Goal: Information Seeking & Learning: Learn about a topic

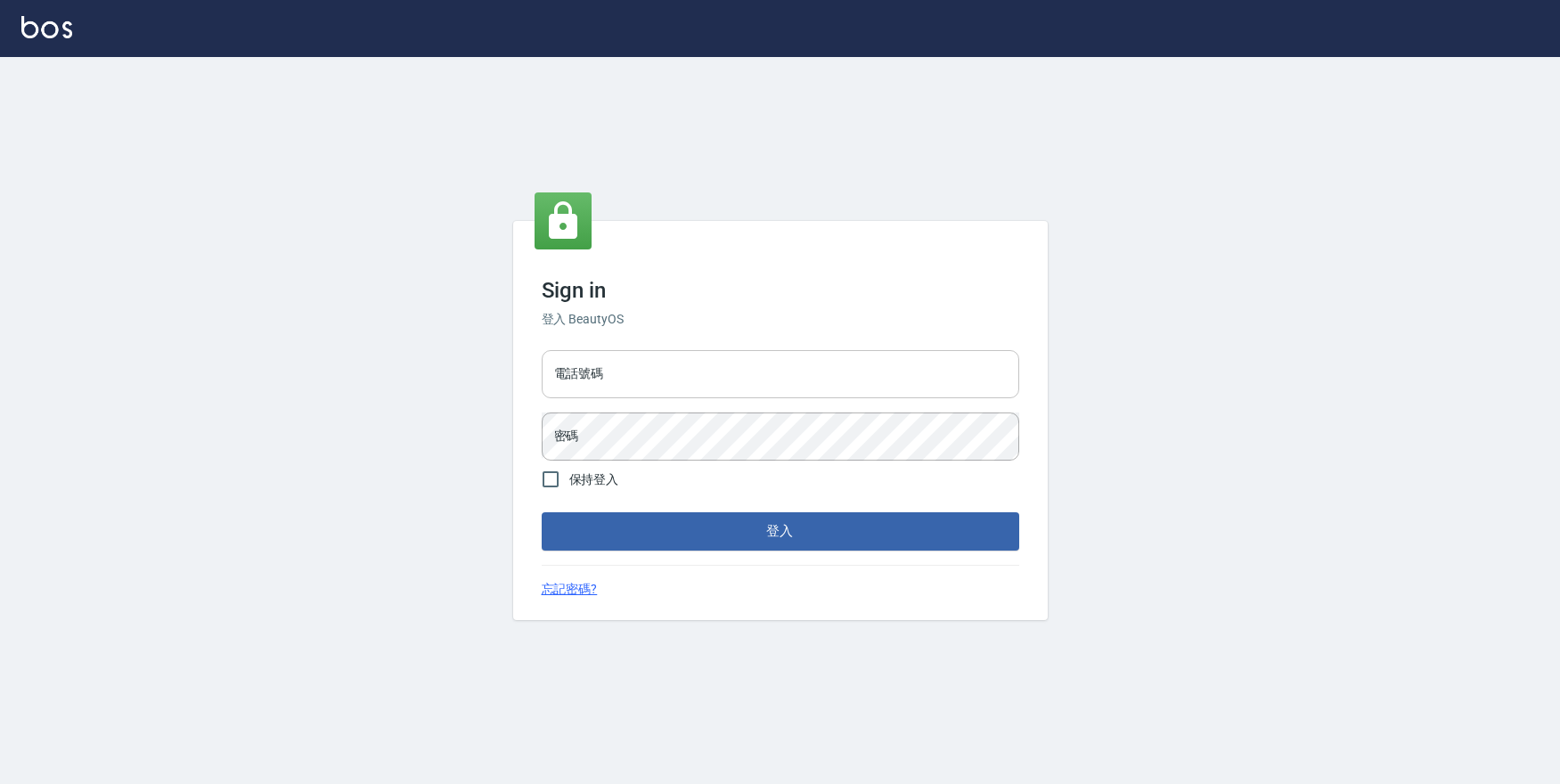
click at [631, 371] on input "電話號碼" at bounding box center [780, 374] width 477 height 48
type input "0988797514"
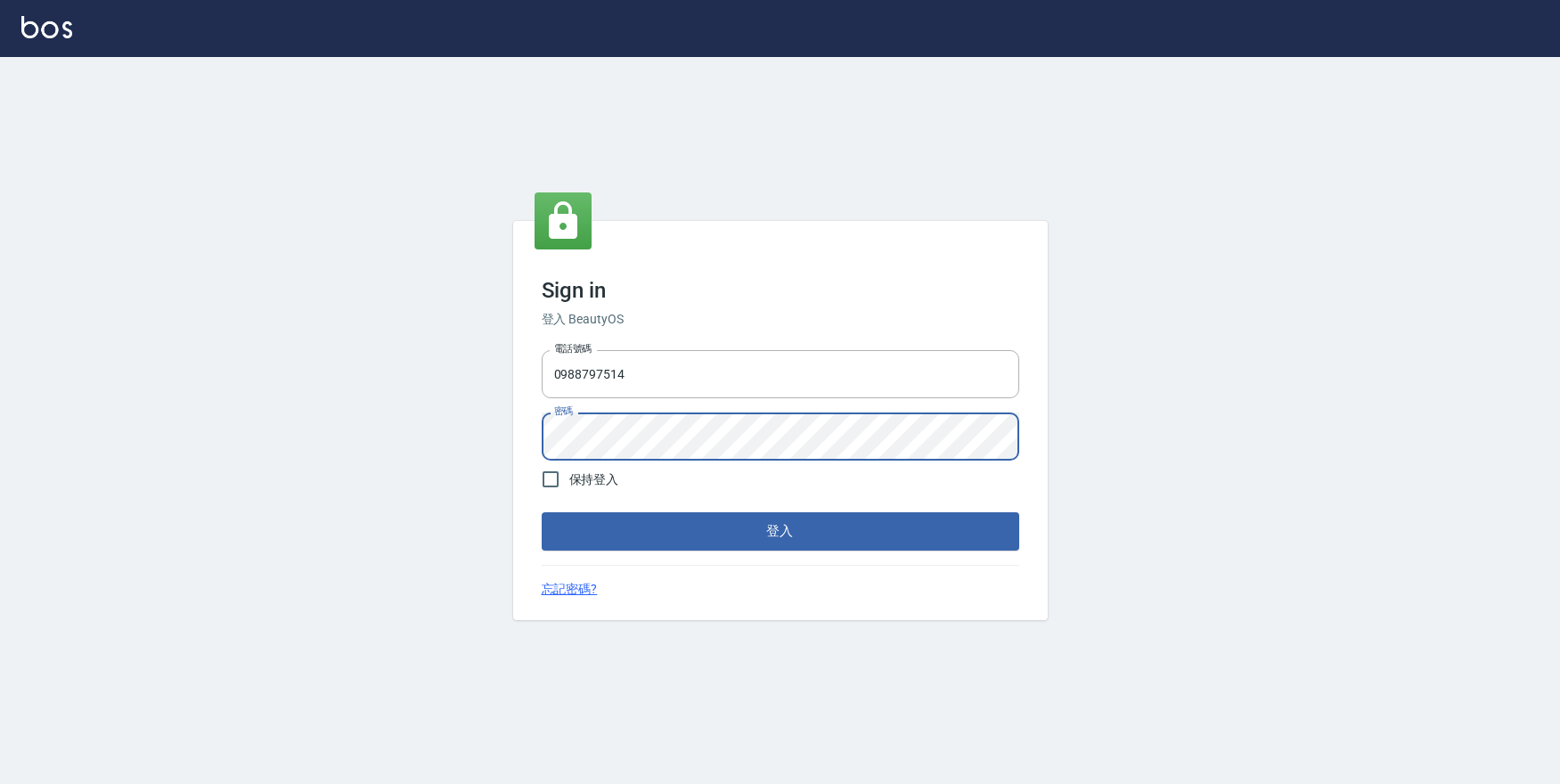
click at [541, 512] on button "登入" at bounding box center [780, 531] width 477 height 38
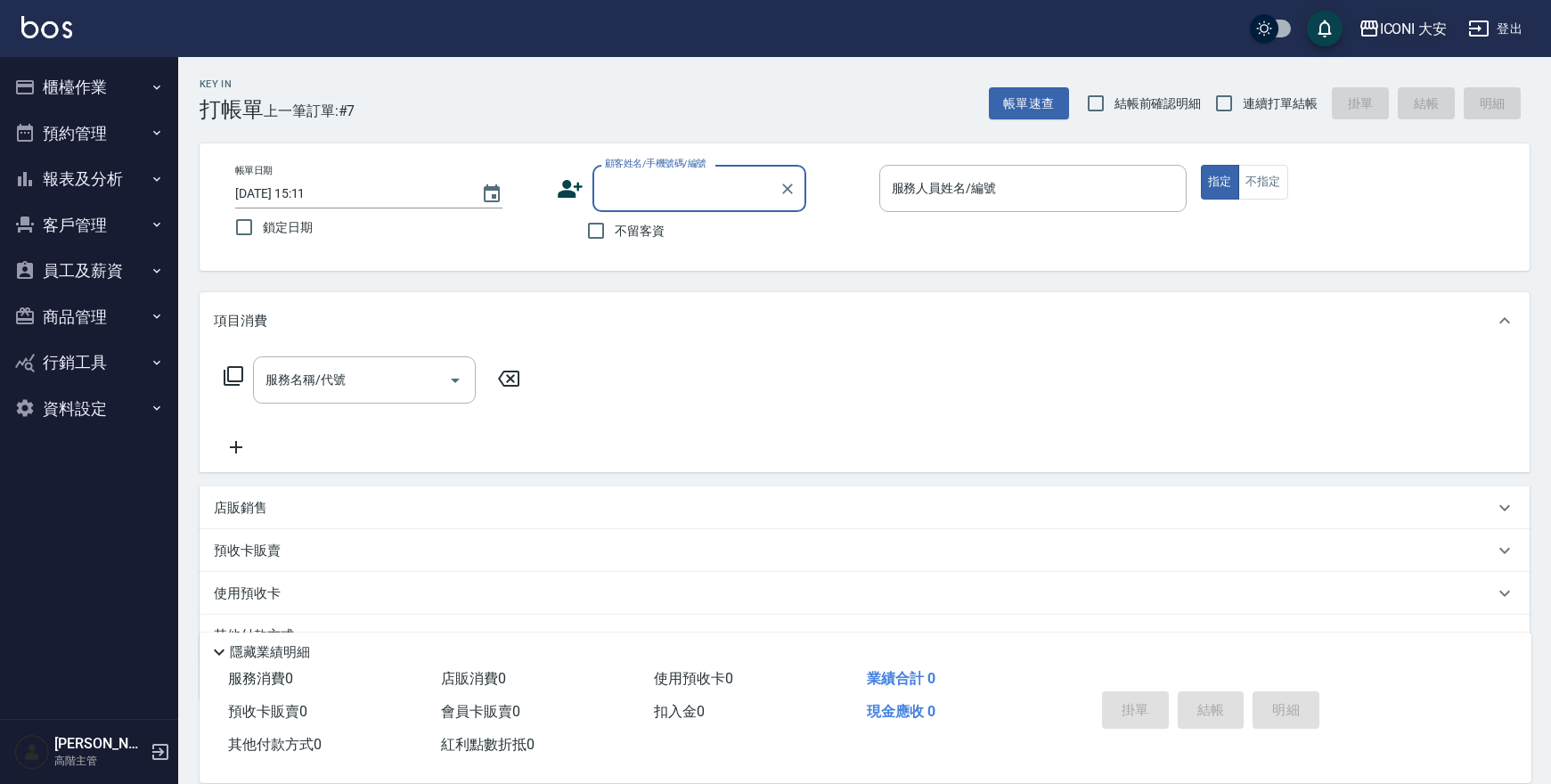
click at [1407, 33] on div "ICONI 大安" at bounding box center [1414, 29] width 68 height 23
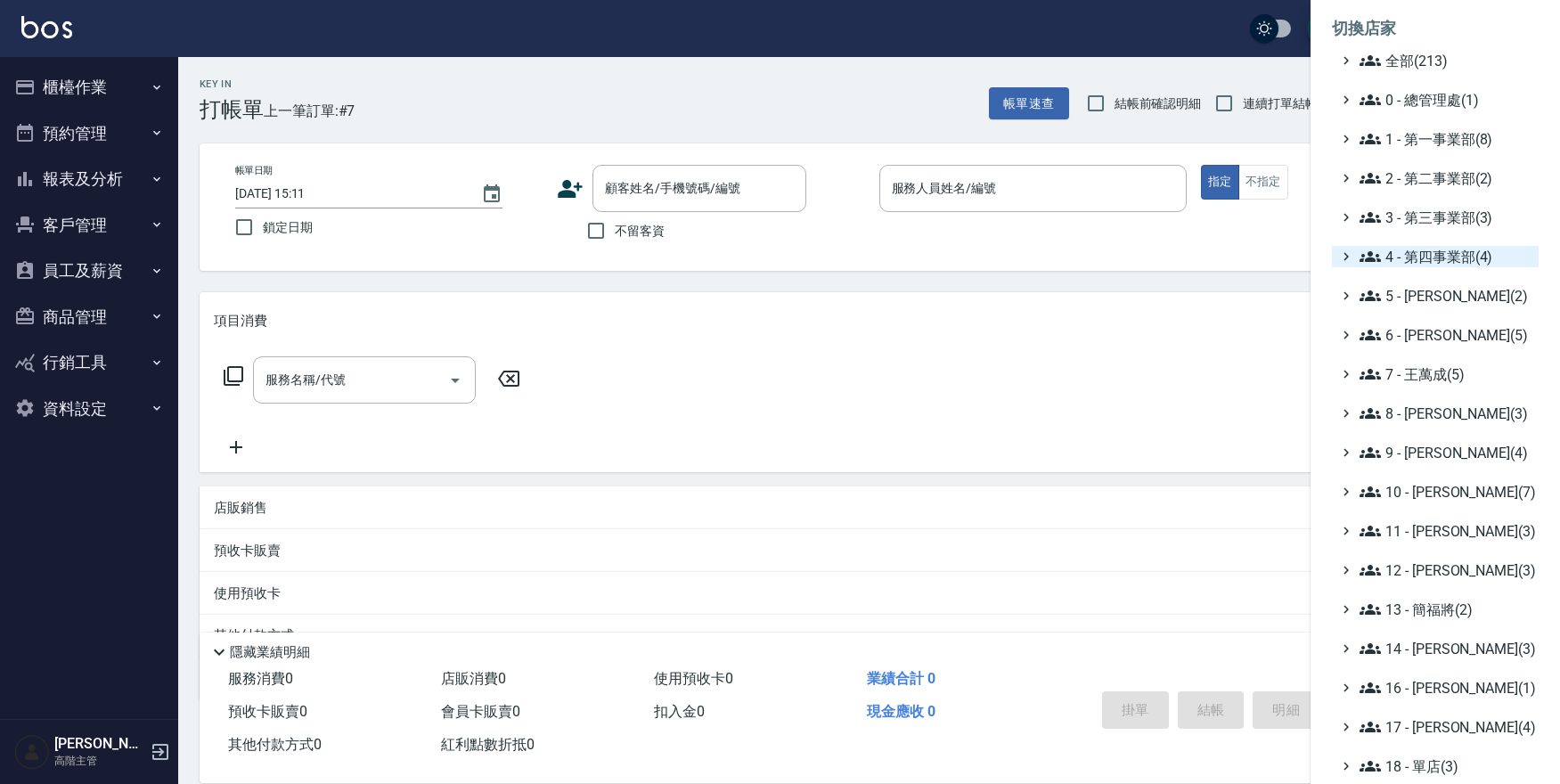
click at [1439, 261] on span "4 - 第四事業部(4)" at bounding box center [1445, 256] width 172 height 22
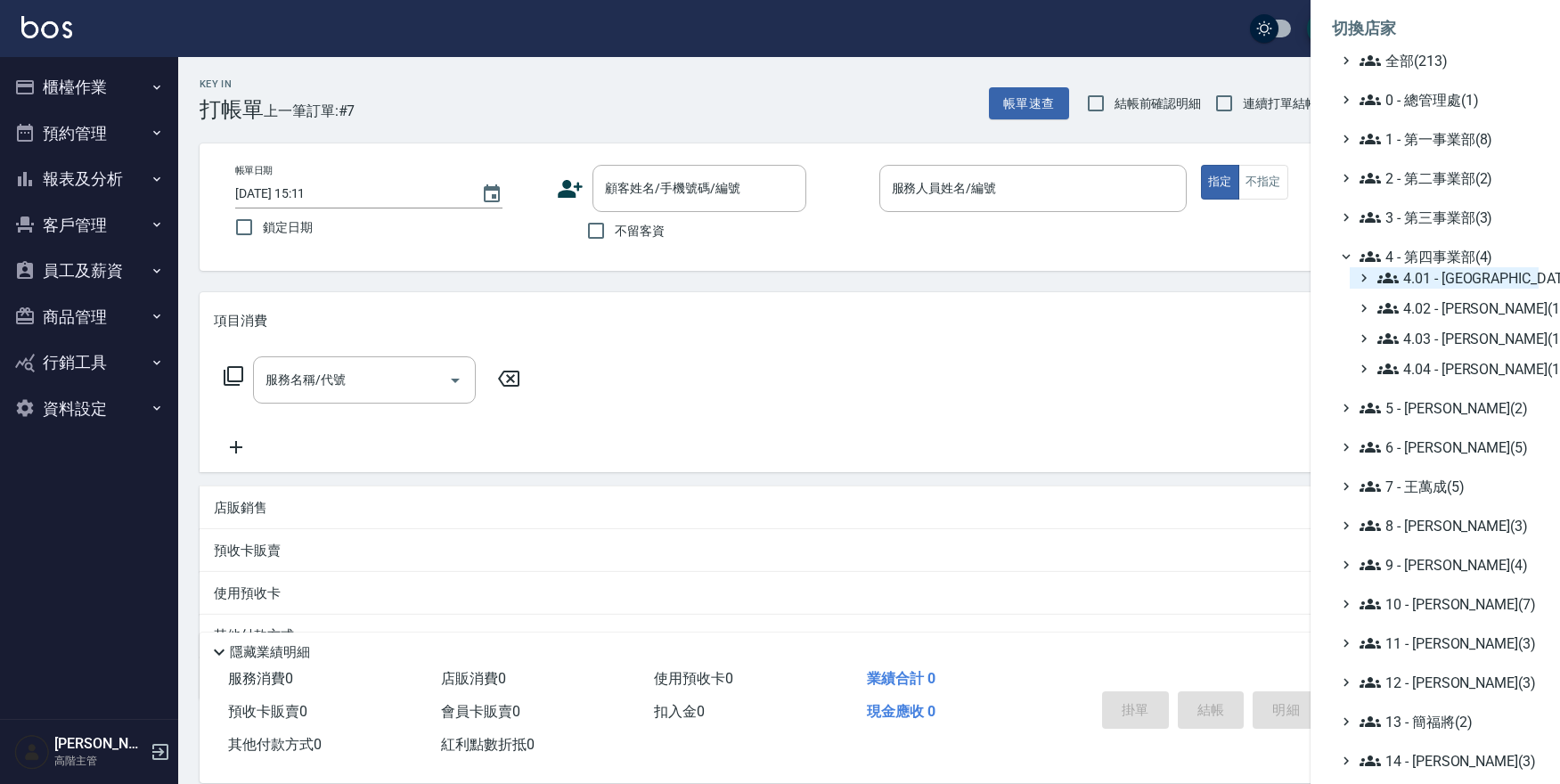
click at [1465, 276] on span "4.01 - 中山區(3)" at bounding box center [1455, 278] width 154 height 22
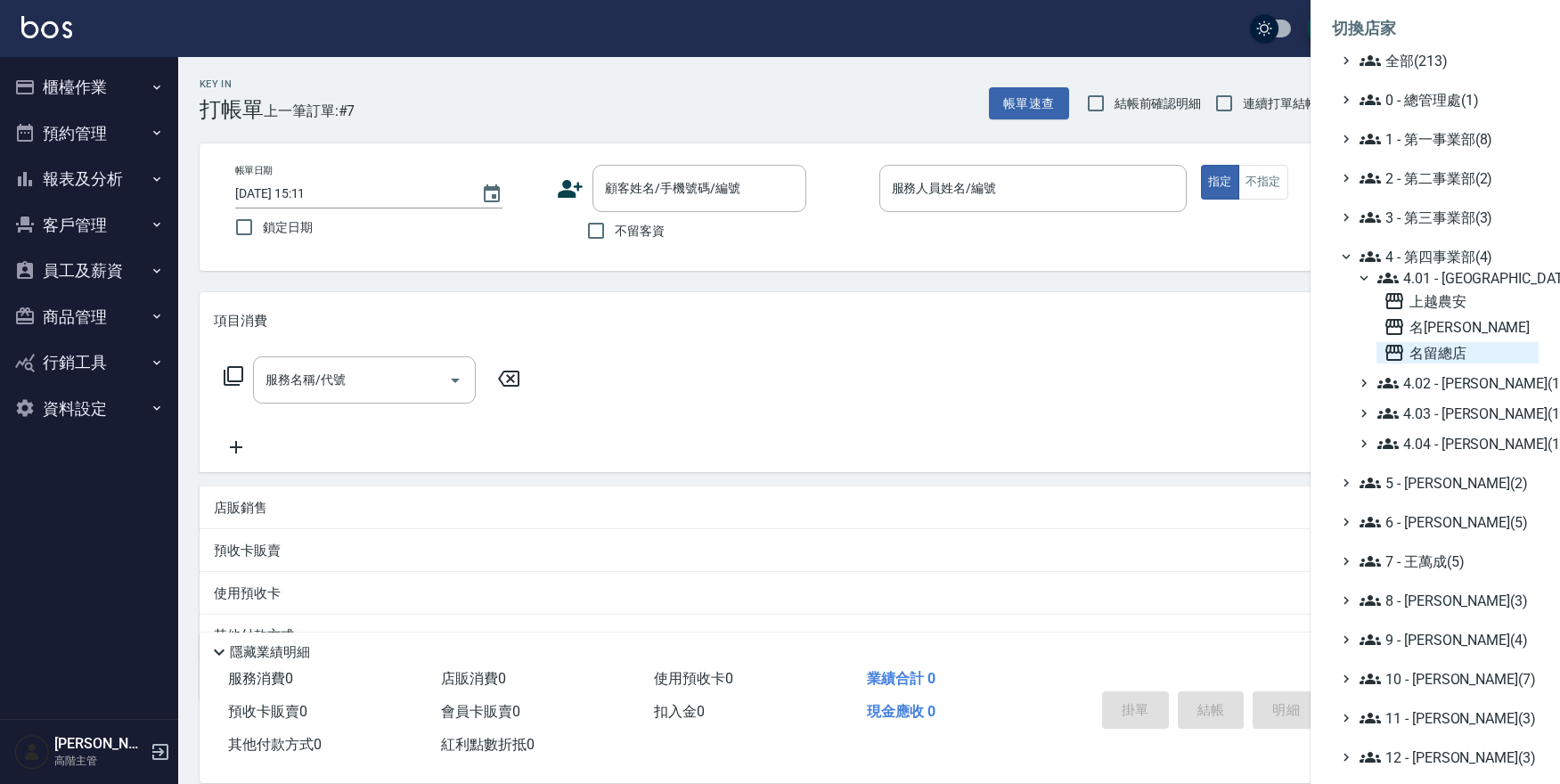
click at [1430, 352] on span "名留總店" at bounding box center [1456, 352] width 148 height 22
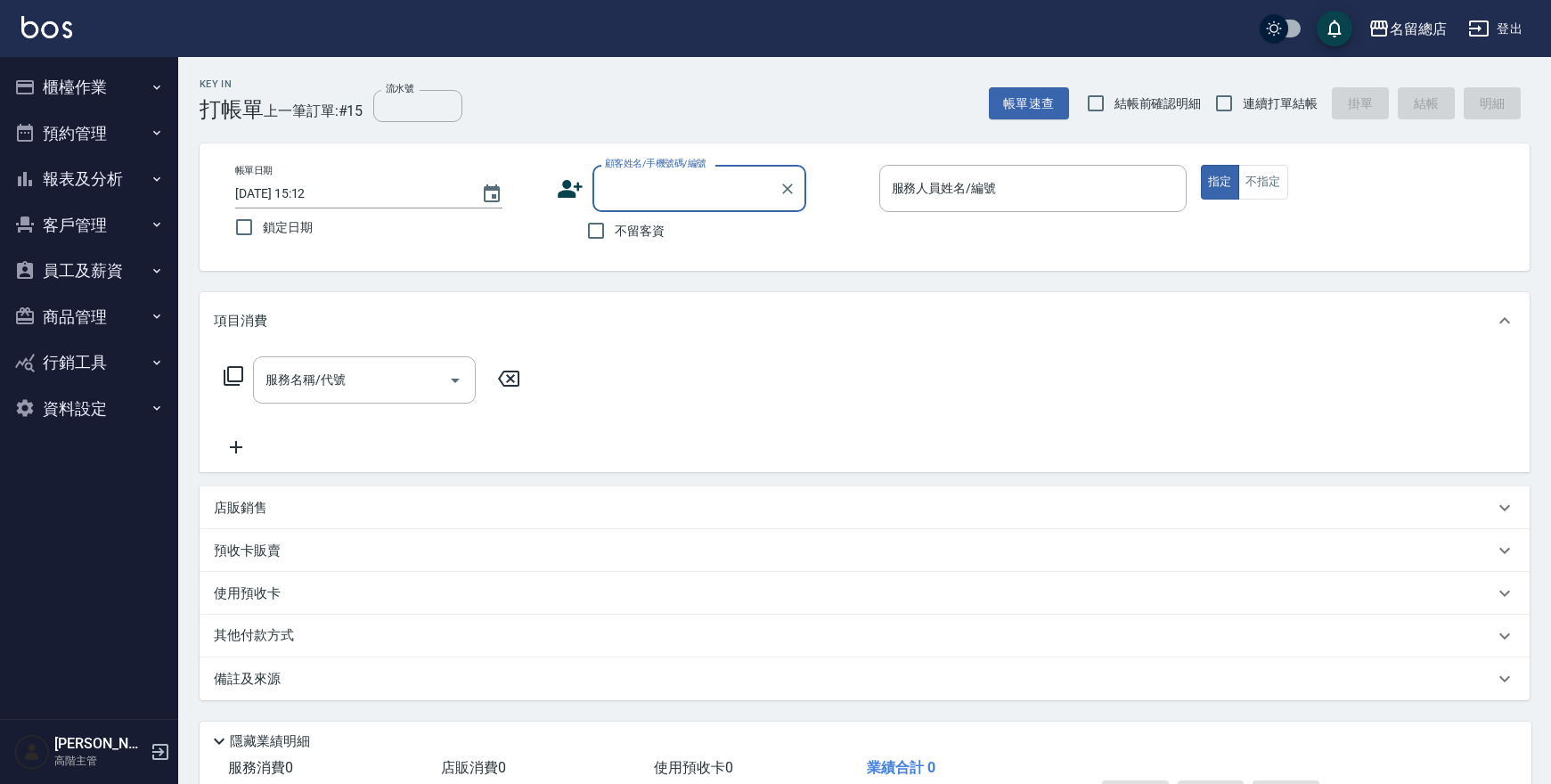
click at [106, 182] on button "報表及分析" at bounding box center [89, 179] width 164 height 46
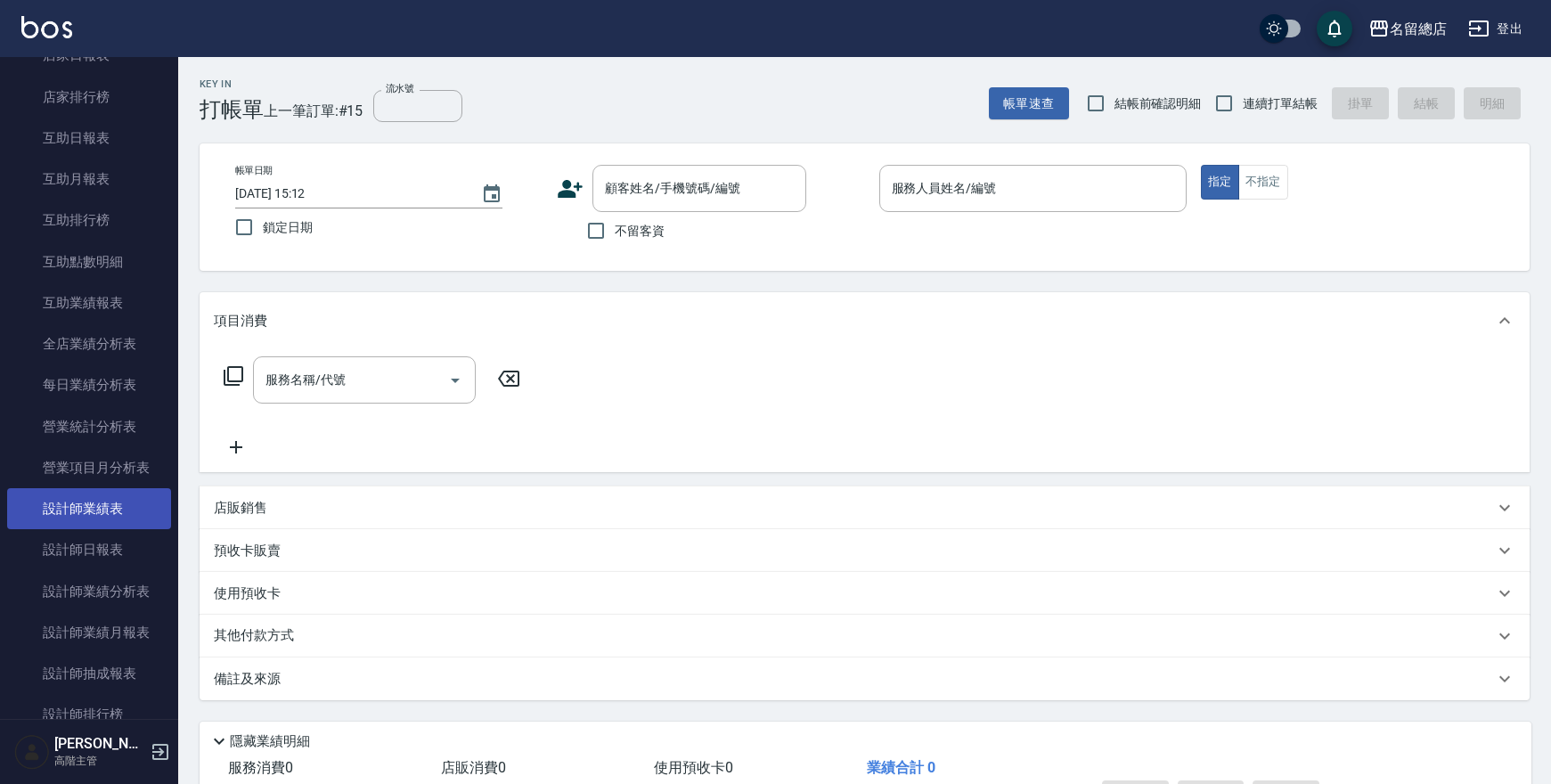
scroll to position [330, 0]
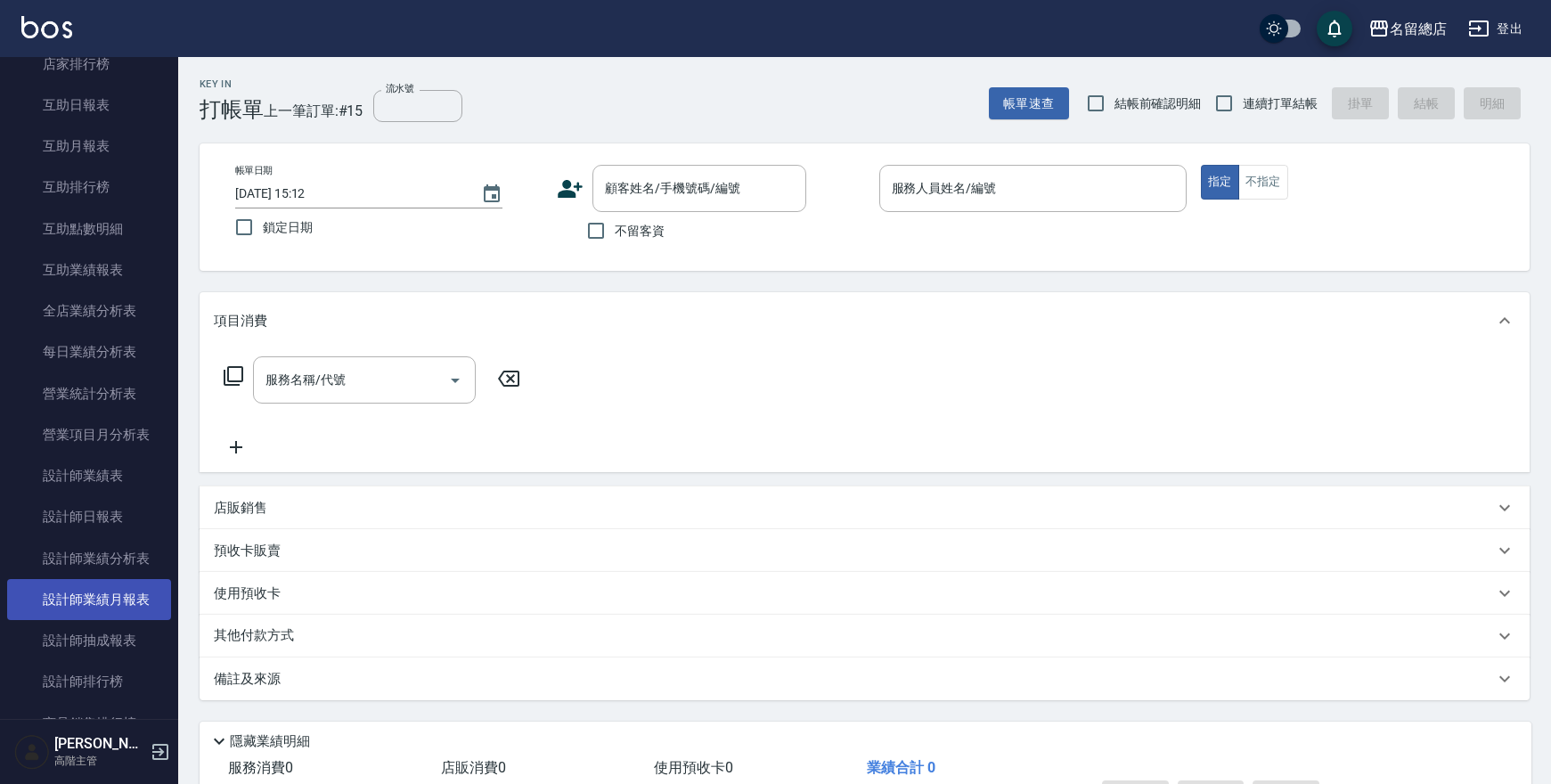
click at [94, 601] on link "設計師業績月報表" at bounding box center [89, 600] width 164 height 41
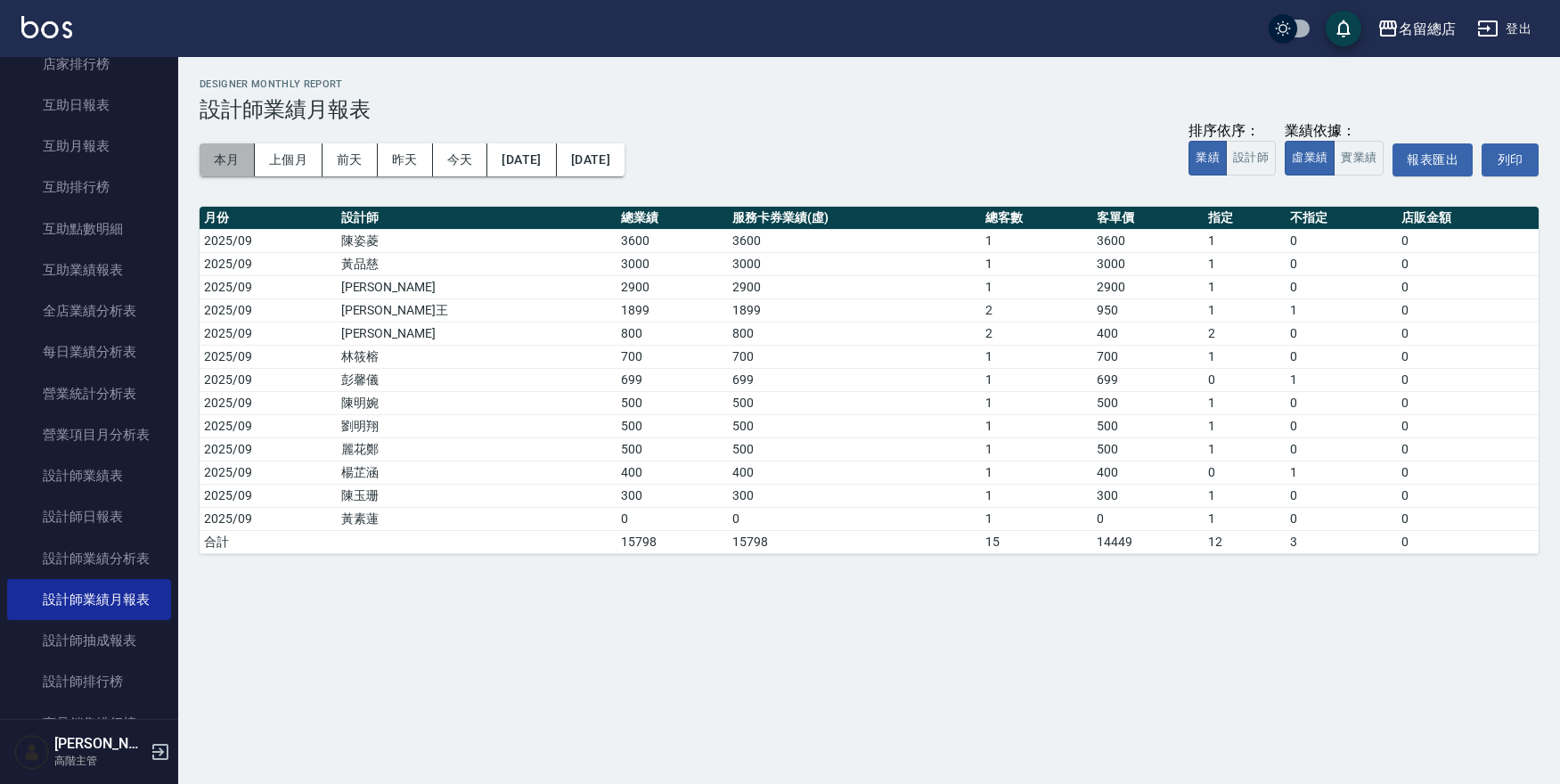
click at [218, 162] on button "本月" at bounding box center [227, 159] width 56 height 33
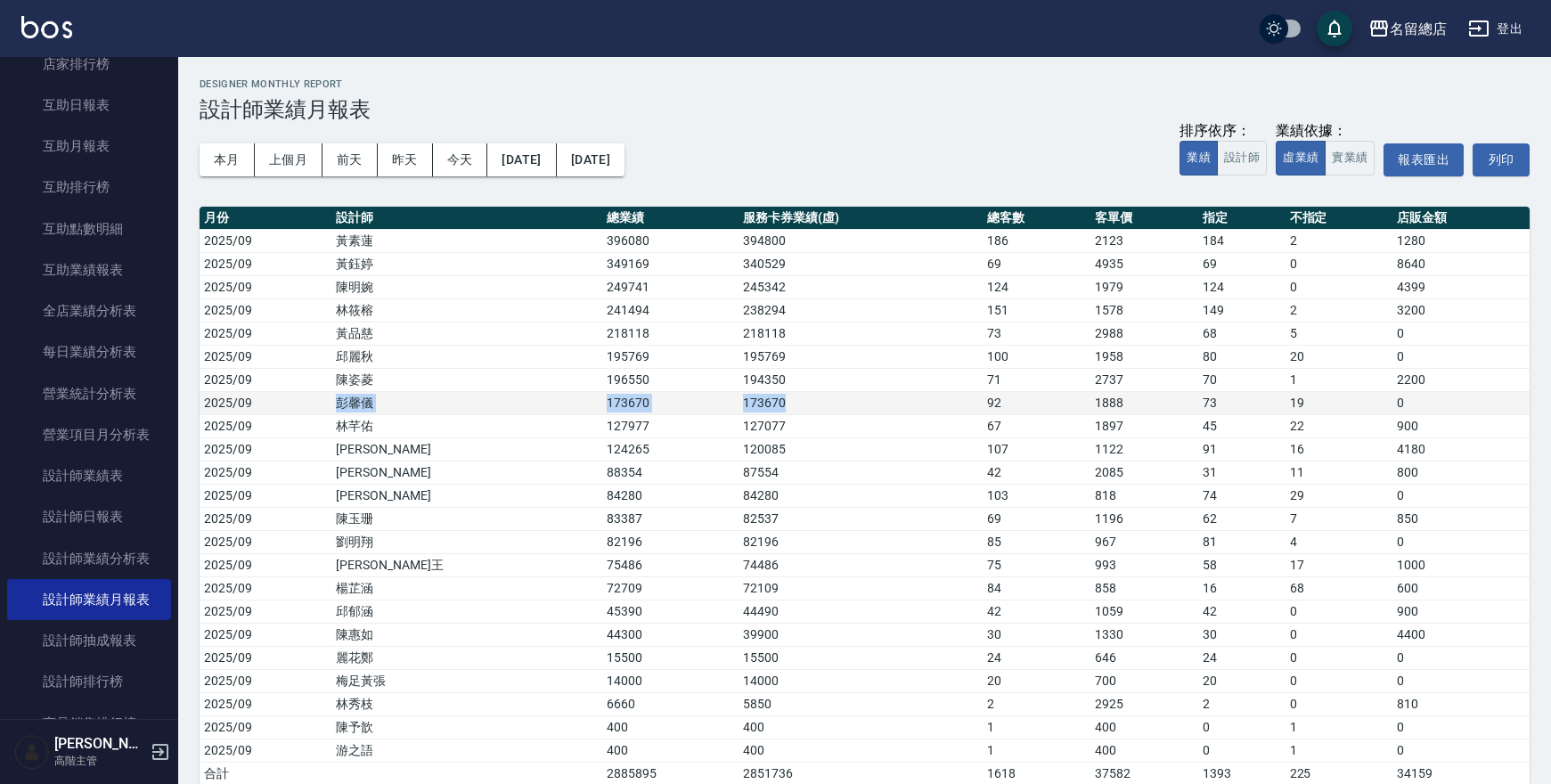
drag, startPoint x: 350, startPoint y: 404, endPoint x: 717, endPoint y: 406, distance: 367.0
click at [717, 406] on tr "2025/09 [PERSON_NAME]173670 173670 92 1888 73 19 0" at bounding box center [864, 402] width 1330 height 24
click at [300, 153] on button "上個月" at bounding box center [289, 159] width 68 height 33
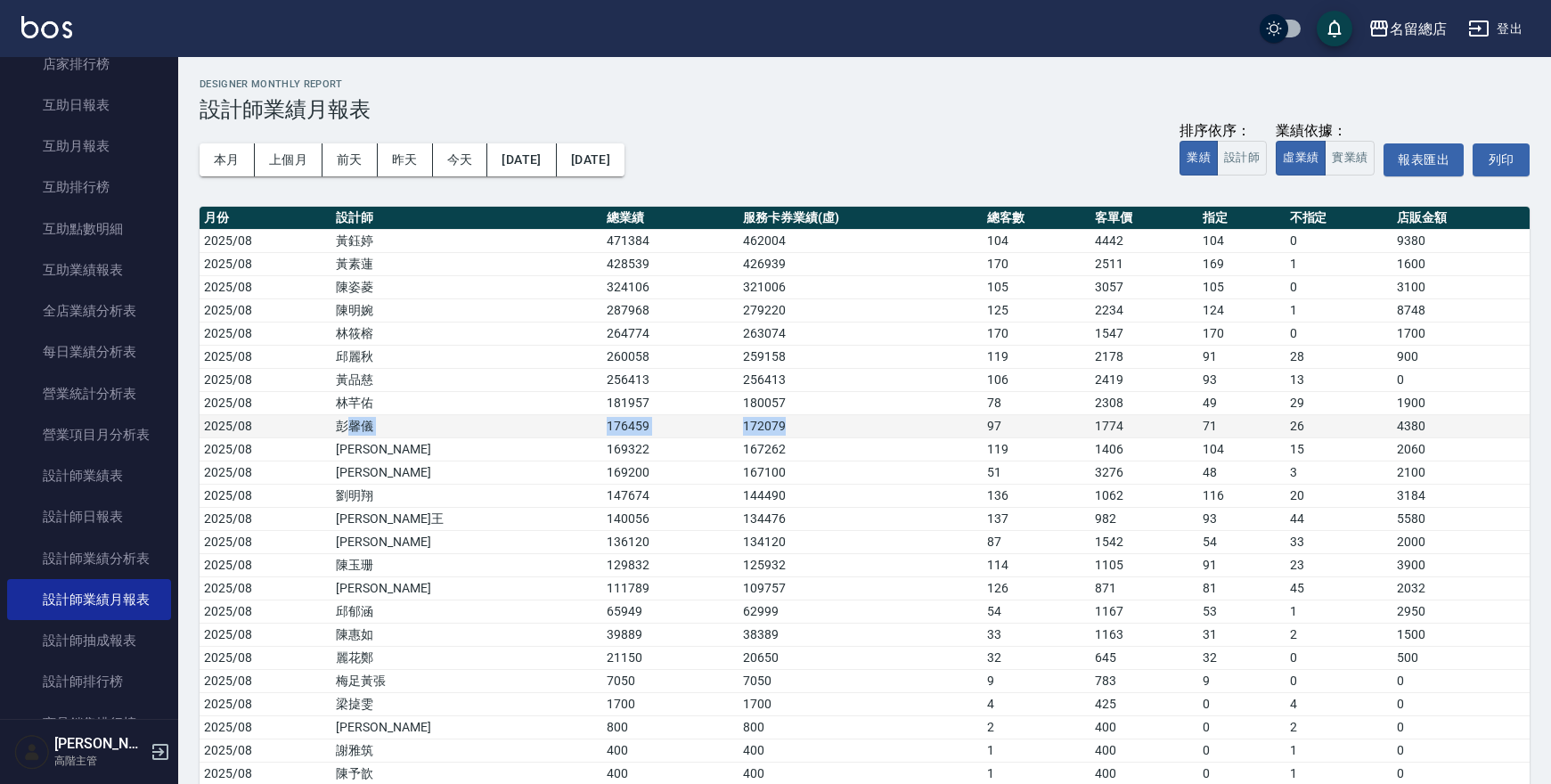
drag, startPoint x: 368, startPoint y: 425, endPoint x: 703, endPoint y: 430, distance: 335.0
click at [703, 430] on tr "2025/08 [PERSON_NAME]176459 172079 97 1774 71 26 4380" at bounding box center [864, 425] width 1330 height 24
click at [550, 161] on button "[DATE]" at bounding box center [521, 159] width 69 height 33
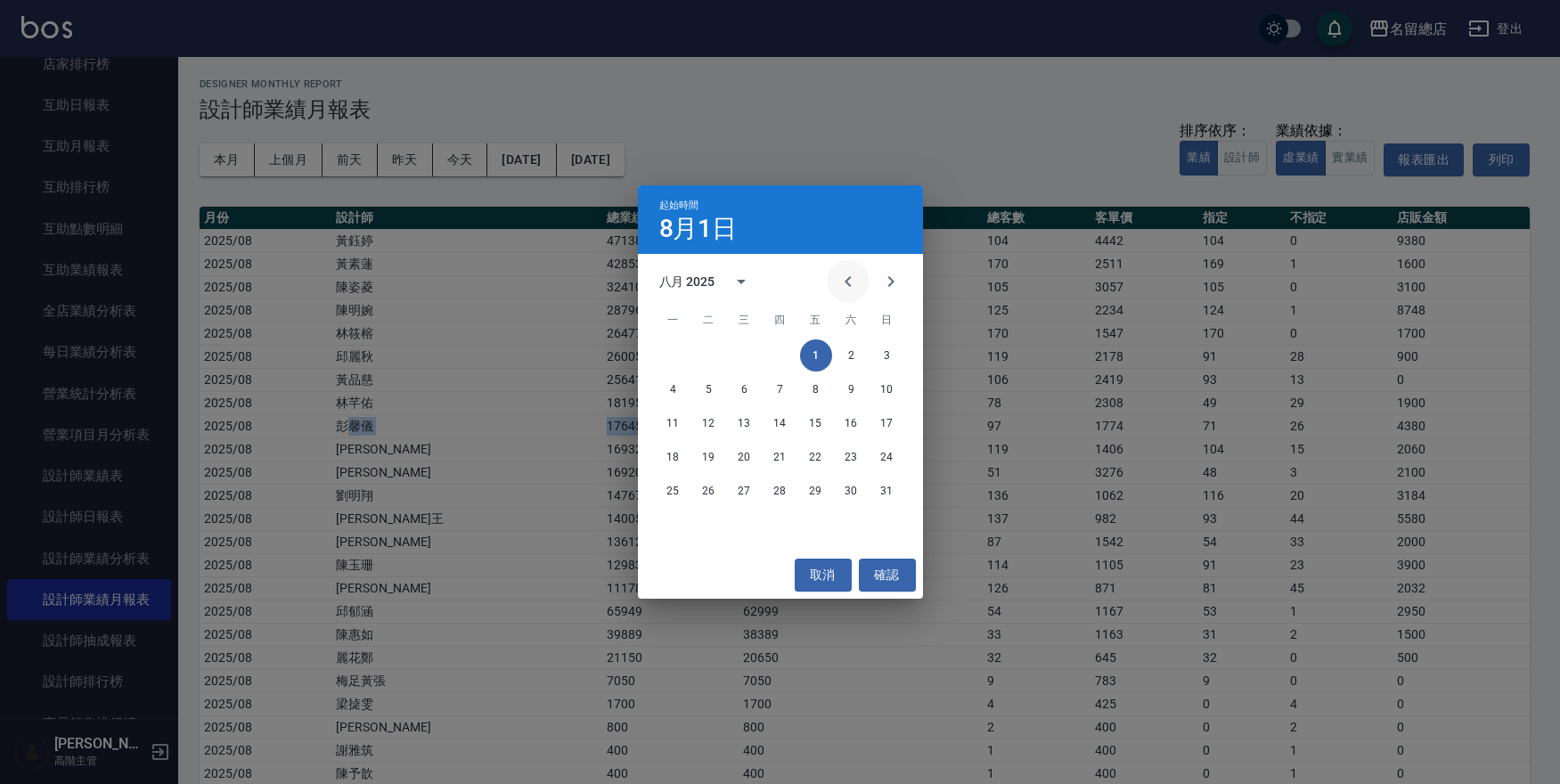
click at [844, 280] on icon "Previous month" at bounding box center [847, 281] width 22 height 22
click at [844, 280] on icon "Previous month" at bounding box center [847, 281] width 22 height 22
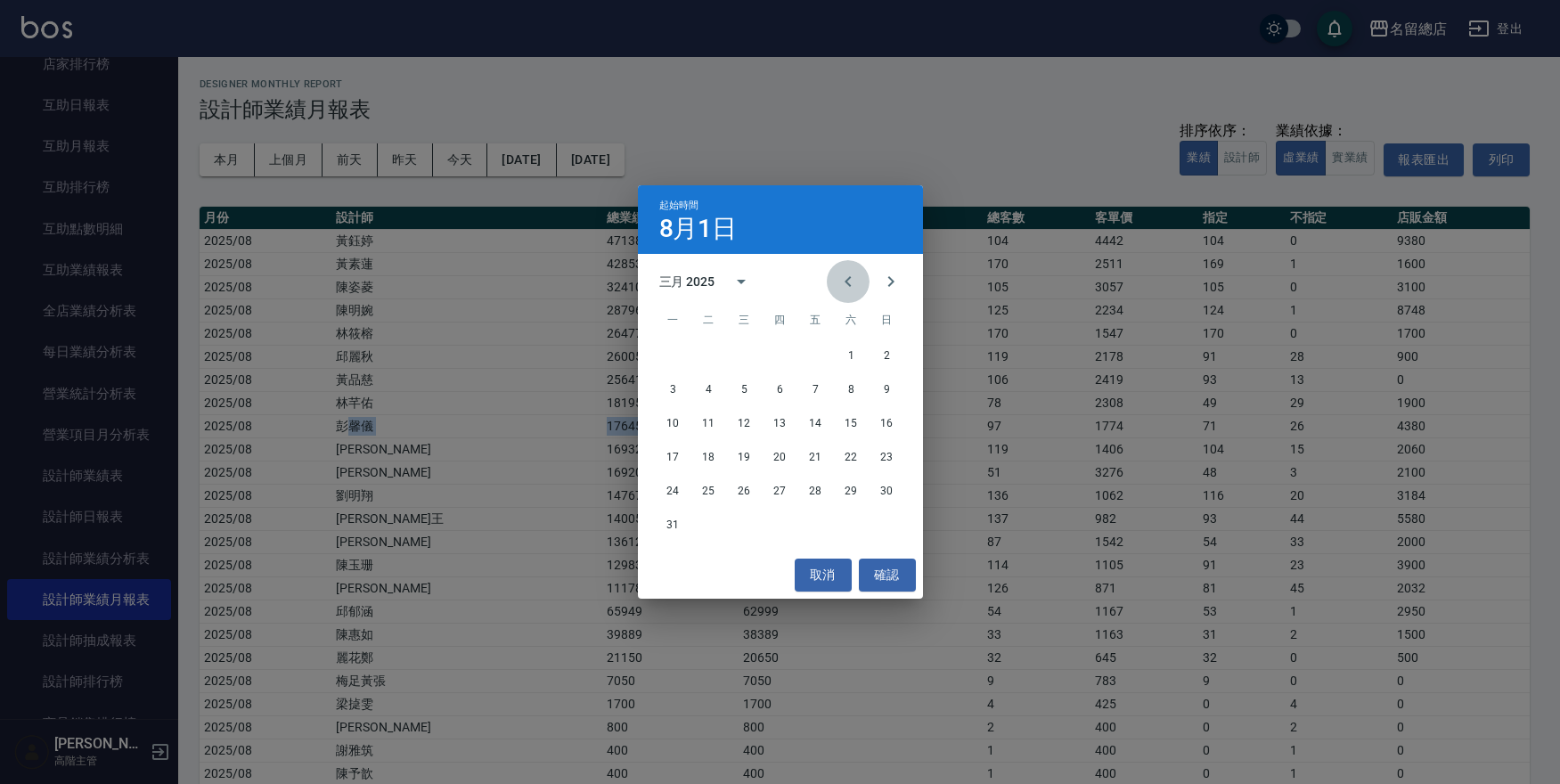
click at [844, 286] on icon "Previous month" at bounding box center [847, 281] width 22 height 22
click at [814, 356] on button "1" at bounding box center [816, 355] width 32 height 32
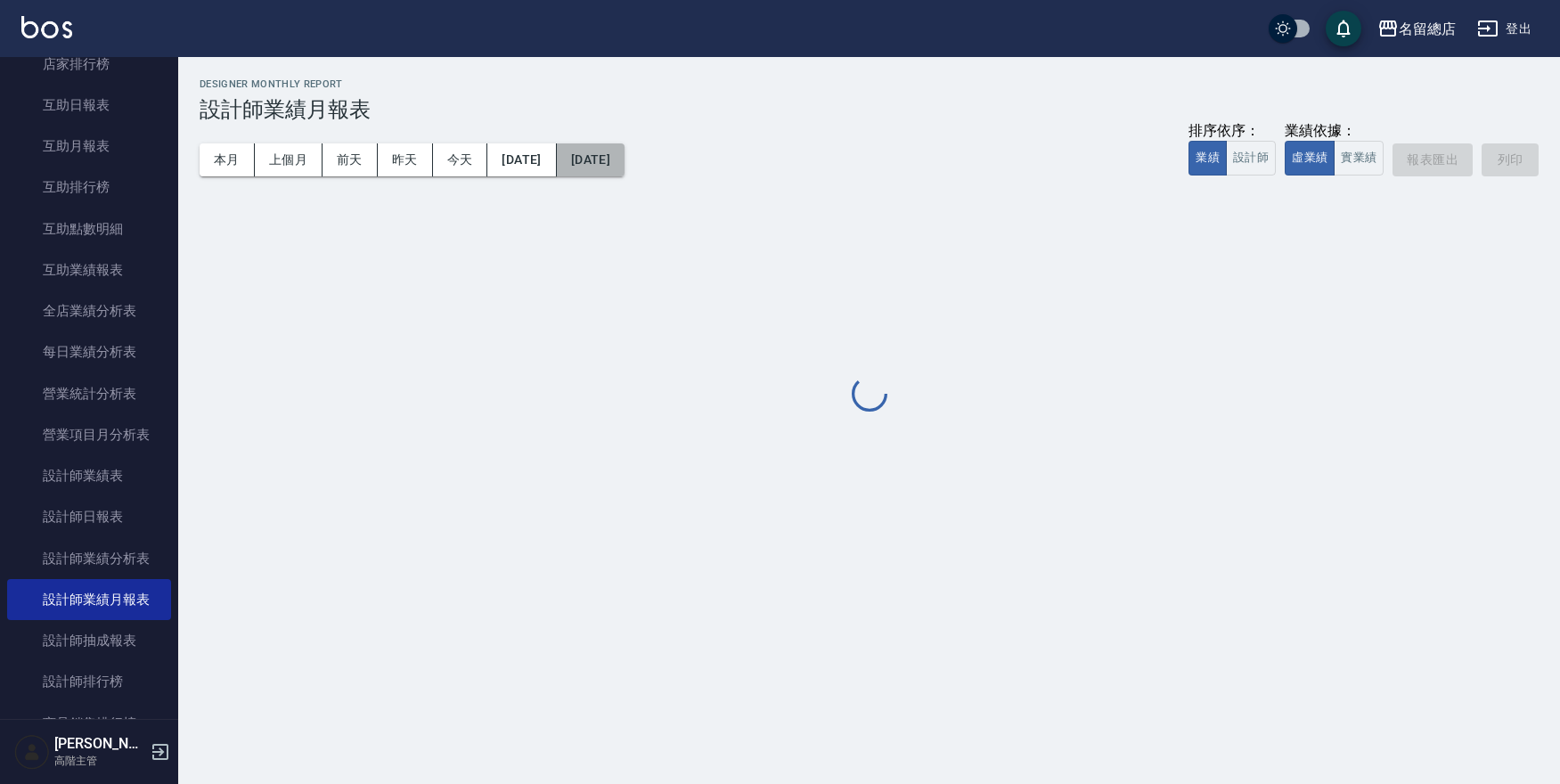
click at [624, 162] on button "[DATE]" at bounding box center [590, 159] width 68 height 33
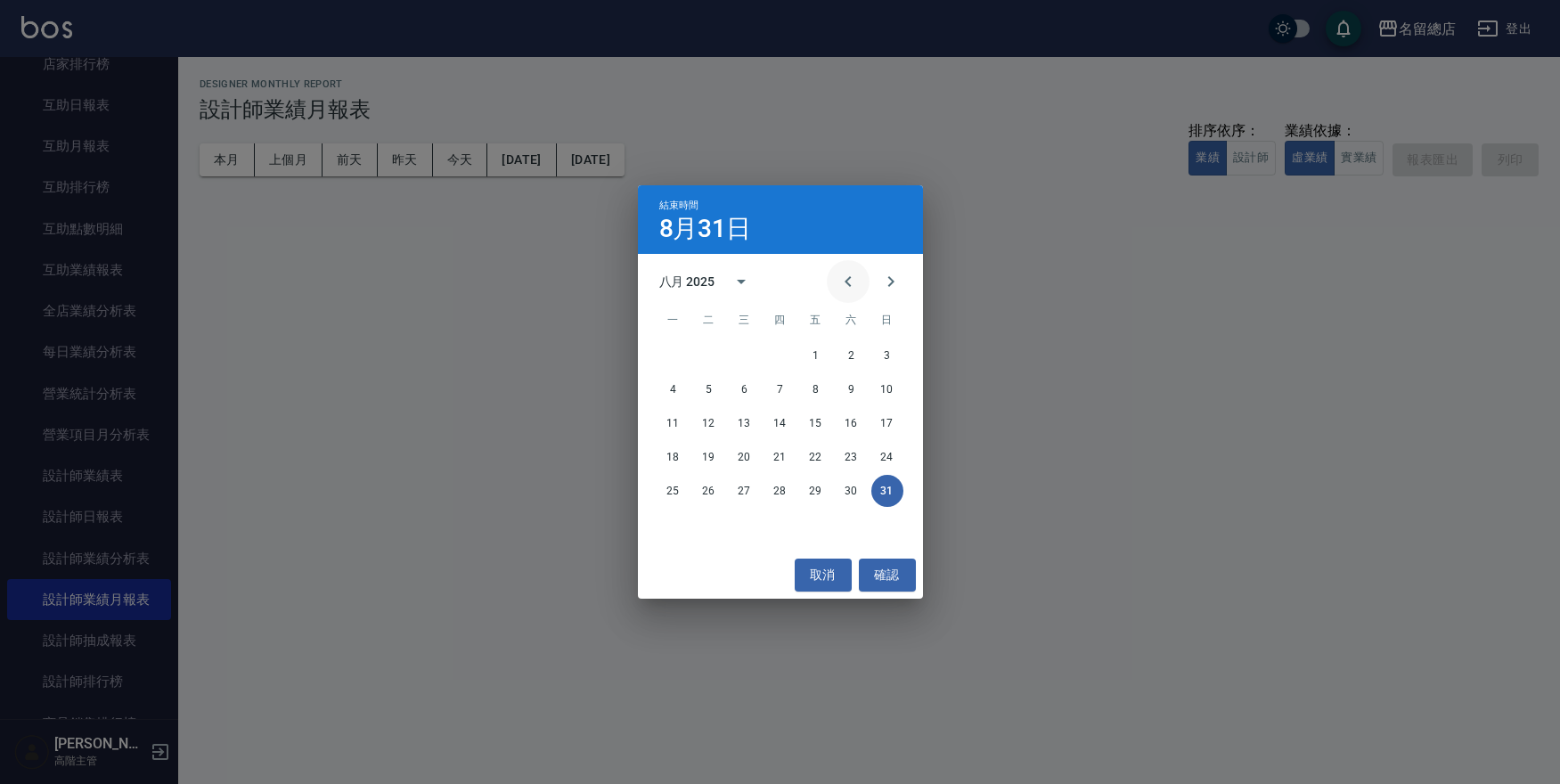
click at [847, 286] on icon "Previous month" at bounding box center [847, 281] width 22 height 22
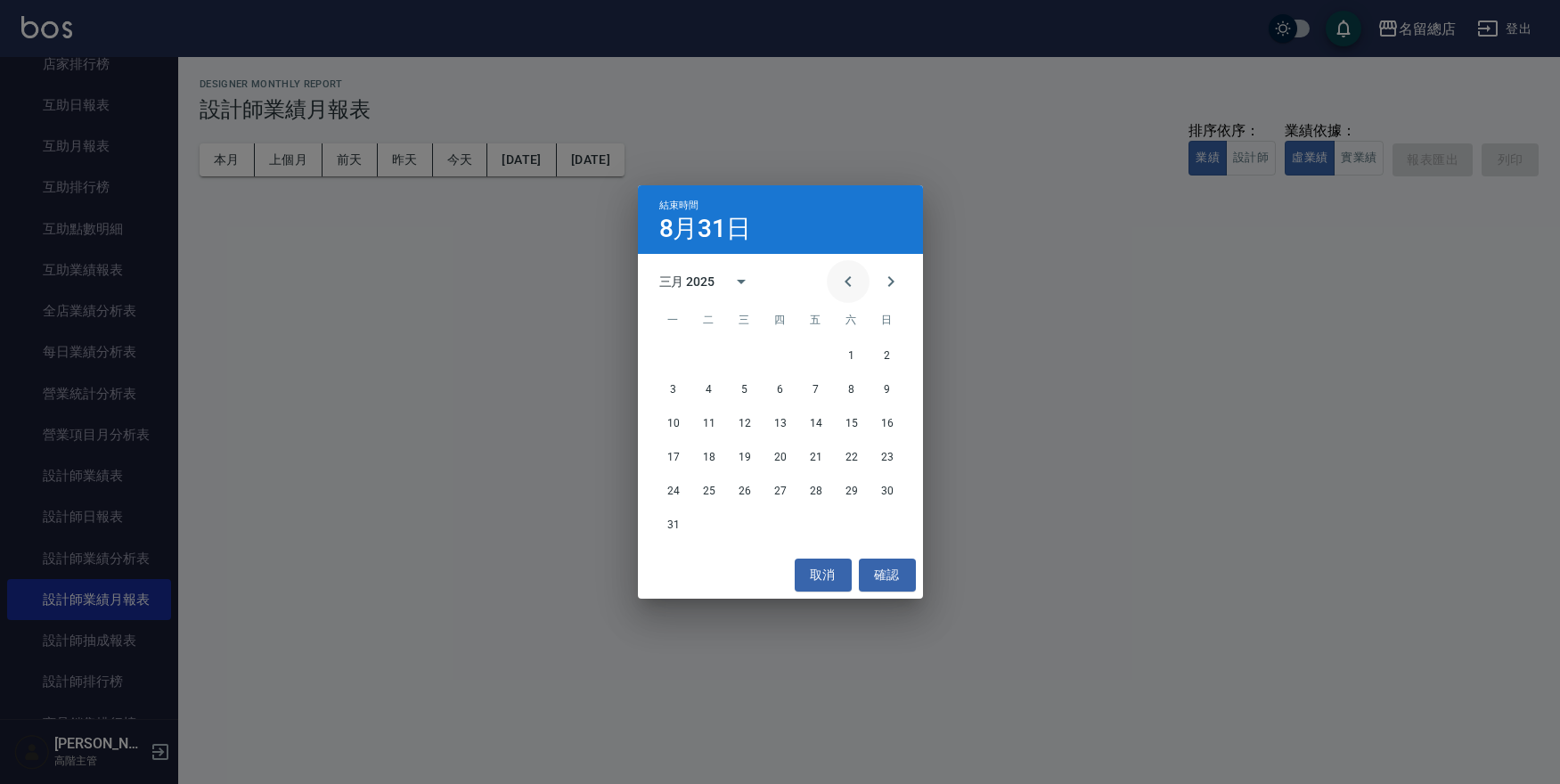
click at [847, 286] on icon "Previous month" at bounding box center [847, 281] width 22 height 22
click at [844, 272] on icon "Previous month" at bounding box center [847, 281] width 22 height 22
click at [853, 488] on button "30" at bounding box center [851, 490] width 32 height 32
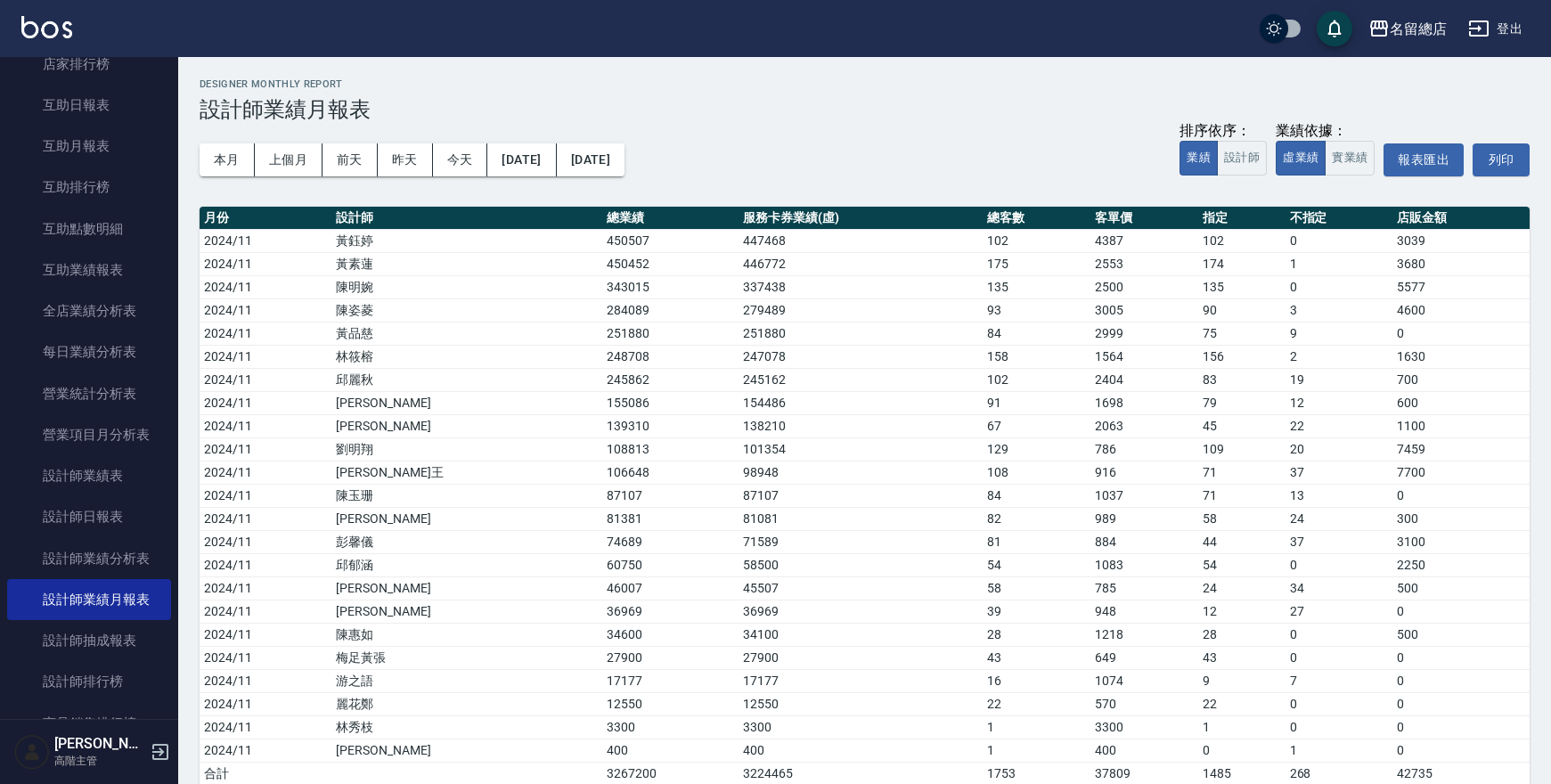
click at [850, 163] on div "本月 上個月 [DATE] [DATE] [DATE] [DATE] [DATE] 排序依序： 業績 設計師 業績依據： 虛業績 實業績 報表匯出 列印" at bounding box center [864, 160] width 1330 height 75
drag, startPoint x: 492, startPoint y: 543, endPoint x: 707, endPoint y: 539, distance: 215.0
click at [707, 539] on tr "2024/11 [PERSON_NAME]74689 71589 81 884 44 37 3100" at bounding box center [864, 541] width 1330 height 24
click at [538, 166] on button "[DATE]" at bounding box center [521, 159] width 69 height 33
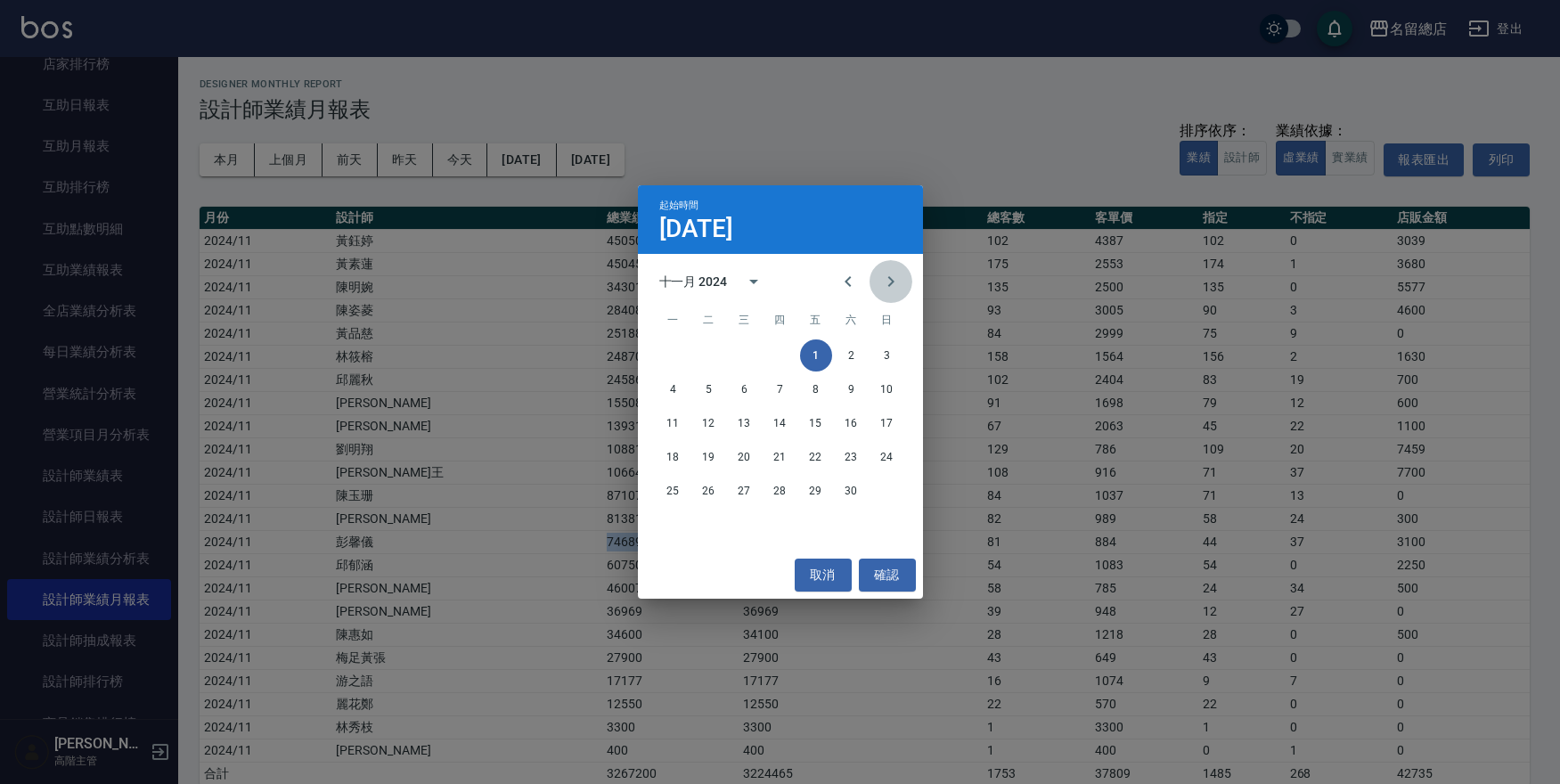
click at [894, 280] on icon "Next month" at bounding box center [891, 281] width 22 height 22
click at [881, 357] on button "1" at bounding box center [887, 355] width 32 height 32
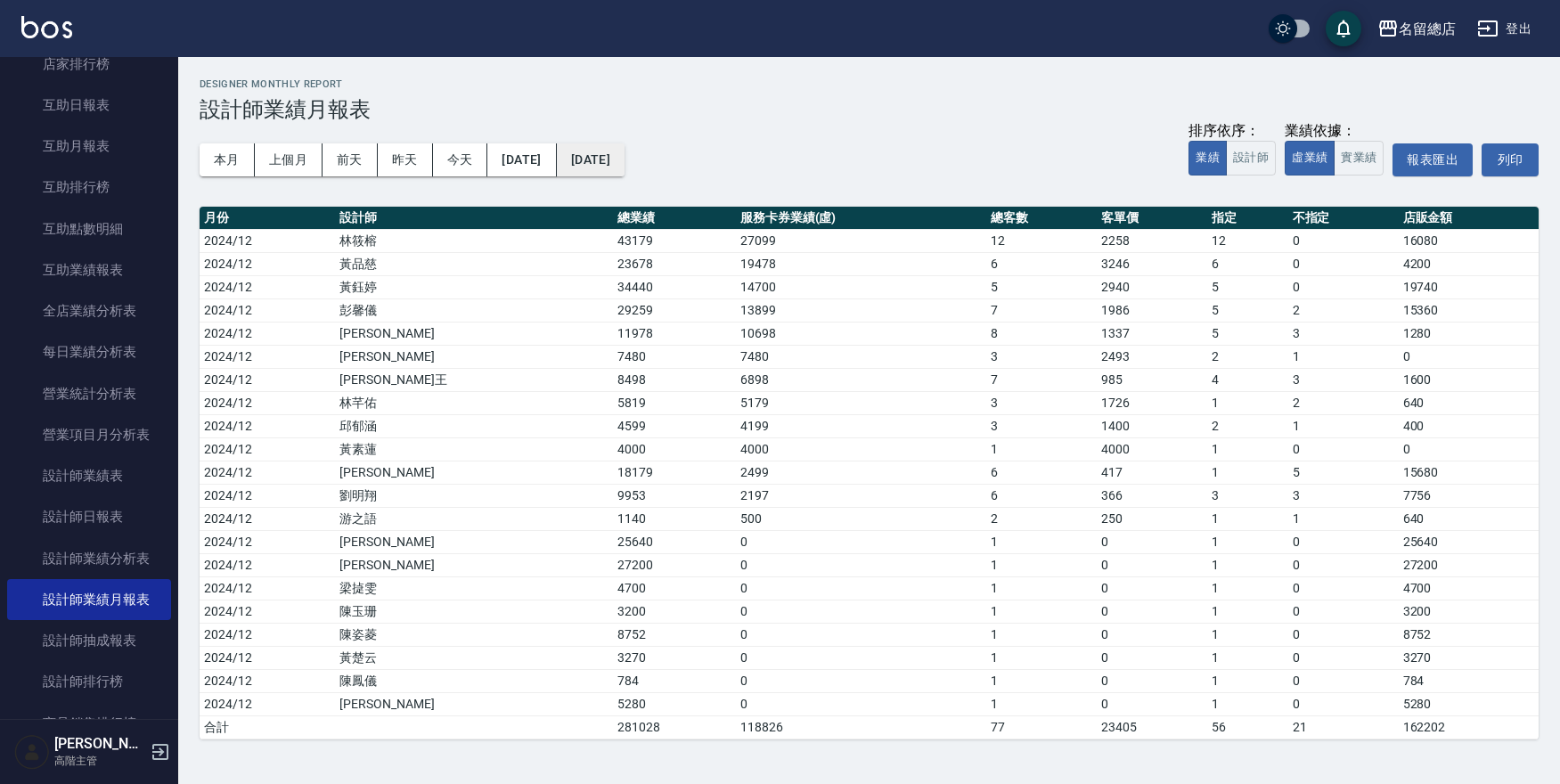
click at [621, 158] on button "[DATE]" at bounding box center [590, 159] width 68 height 33
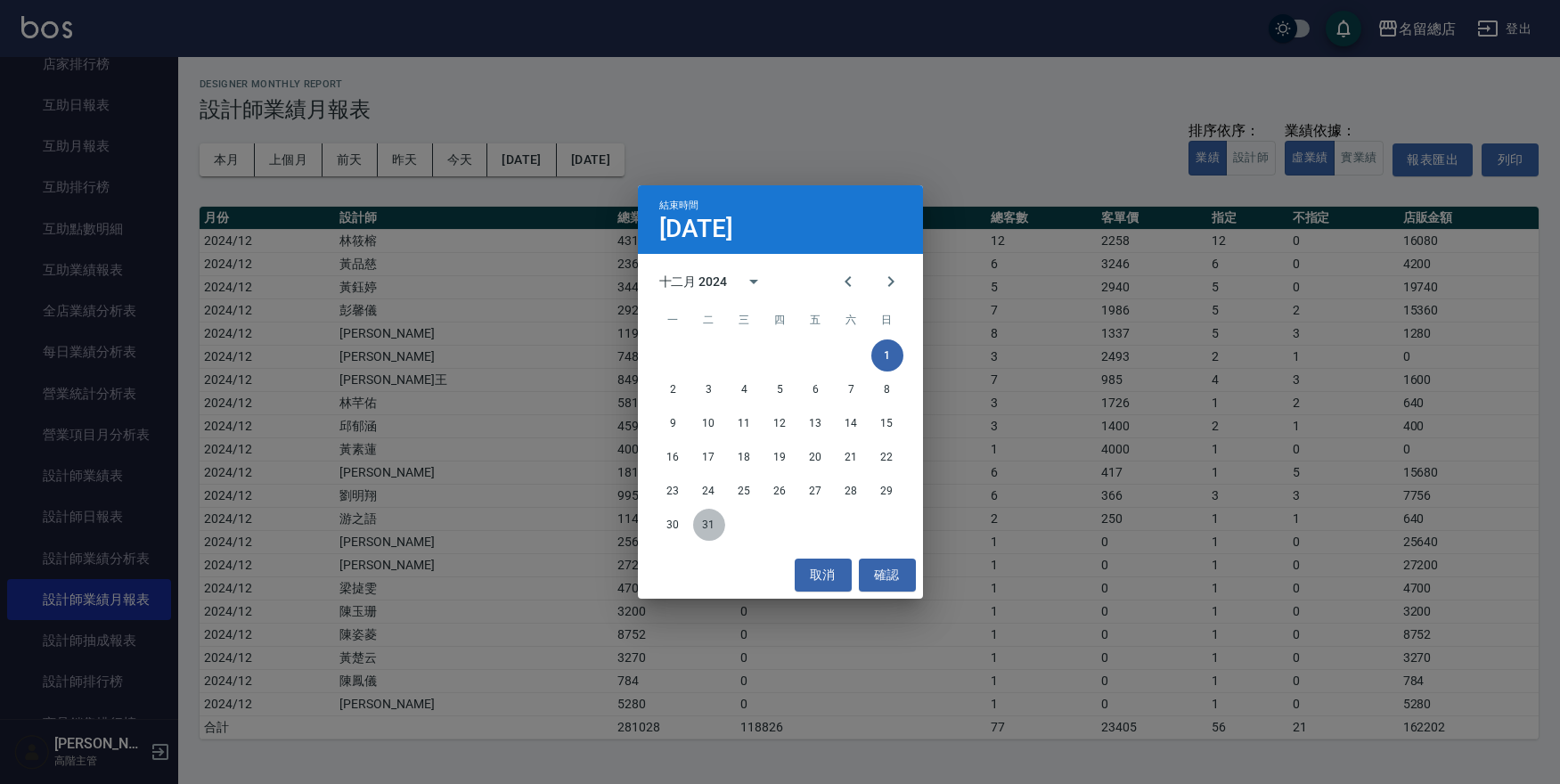
click at [713, 525] on button "31" at bounding box center [709, 524] width 32 height 32
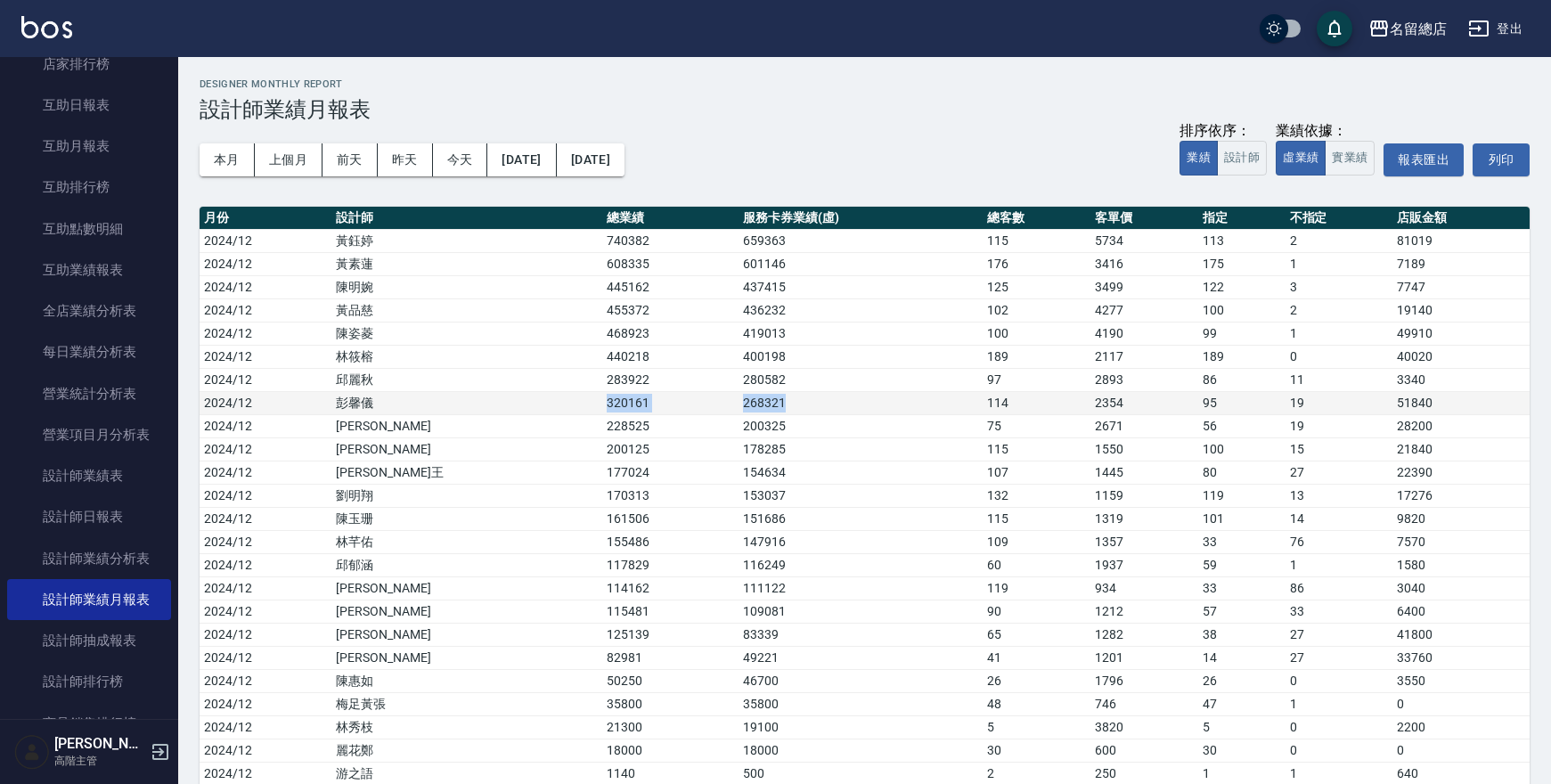
drag, startPoint x: 479, startPoint y: 401, endPoint x: 718, endPoint y: 400, distance: 239.0
click at [718, 400] on tr "2024/12 [PERSON_NAME]320161 268321 114 2354 95 19 51840" at bounding box center [864, 402] width 1330 height 24
click at [538, 153] on button "[DATE]" at bounding box center [521, 159] width 69 height 33
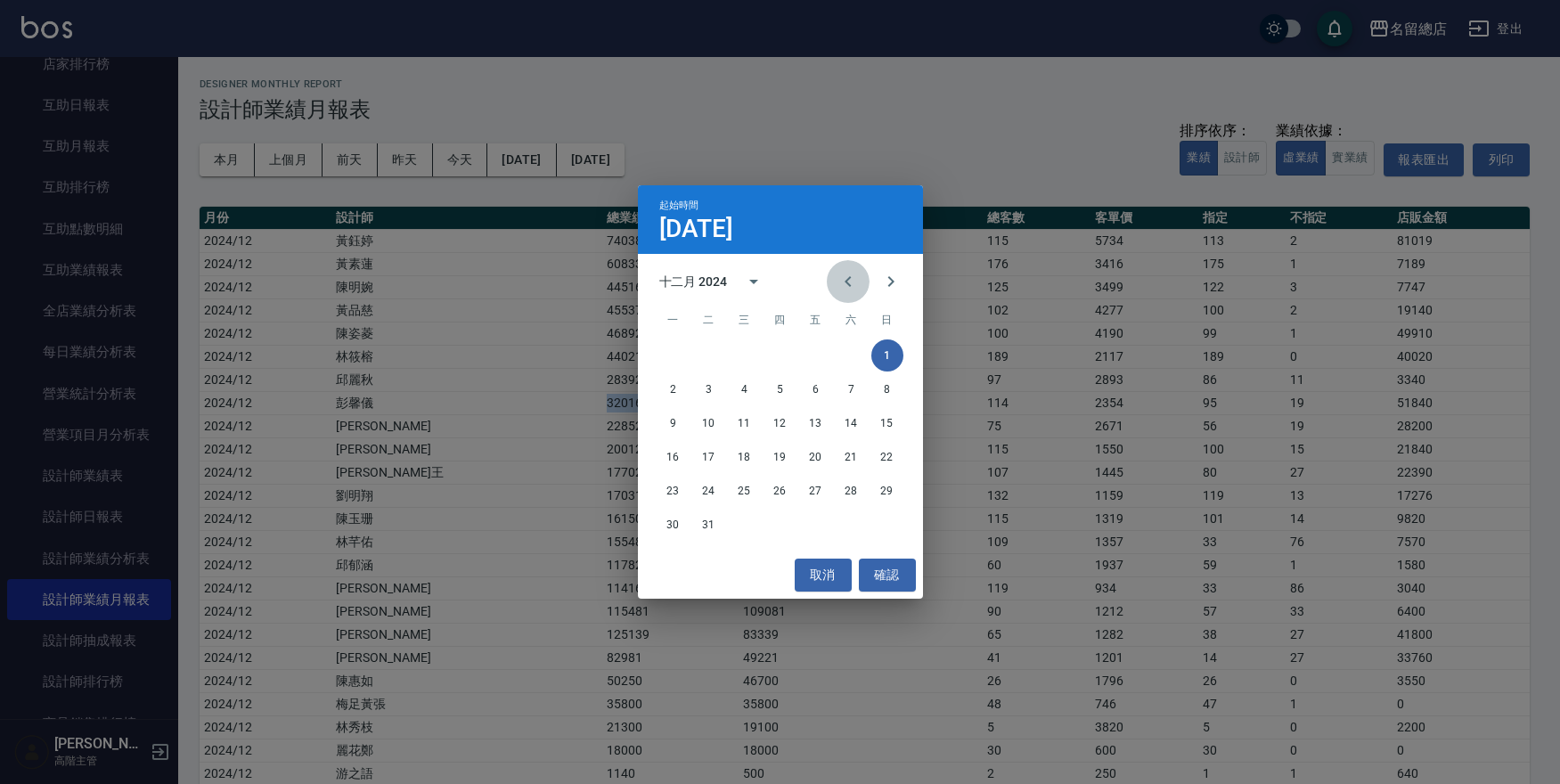
click at [846, 288] on icon "Previous month" at bounding box center [847, 281] width 22 height 22
click at [708, 355] on button "1" at bounding box center [709, 355] width 32 height 32
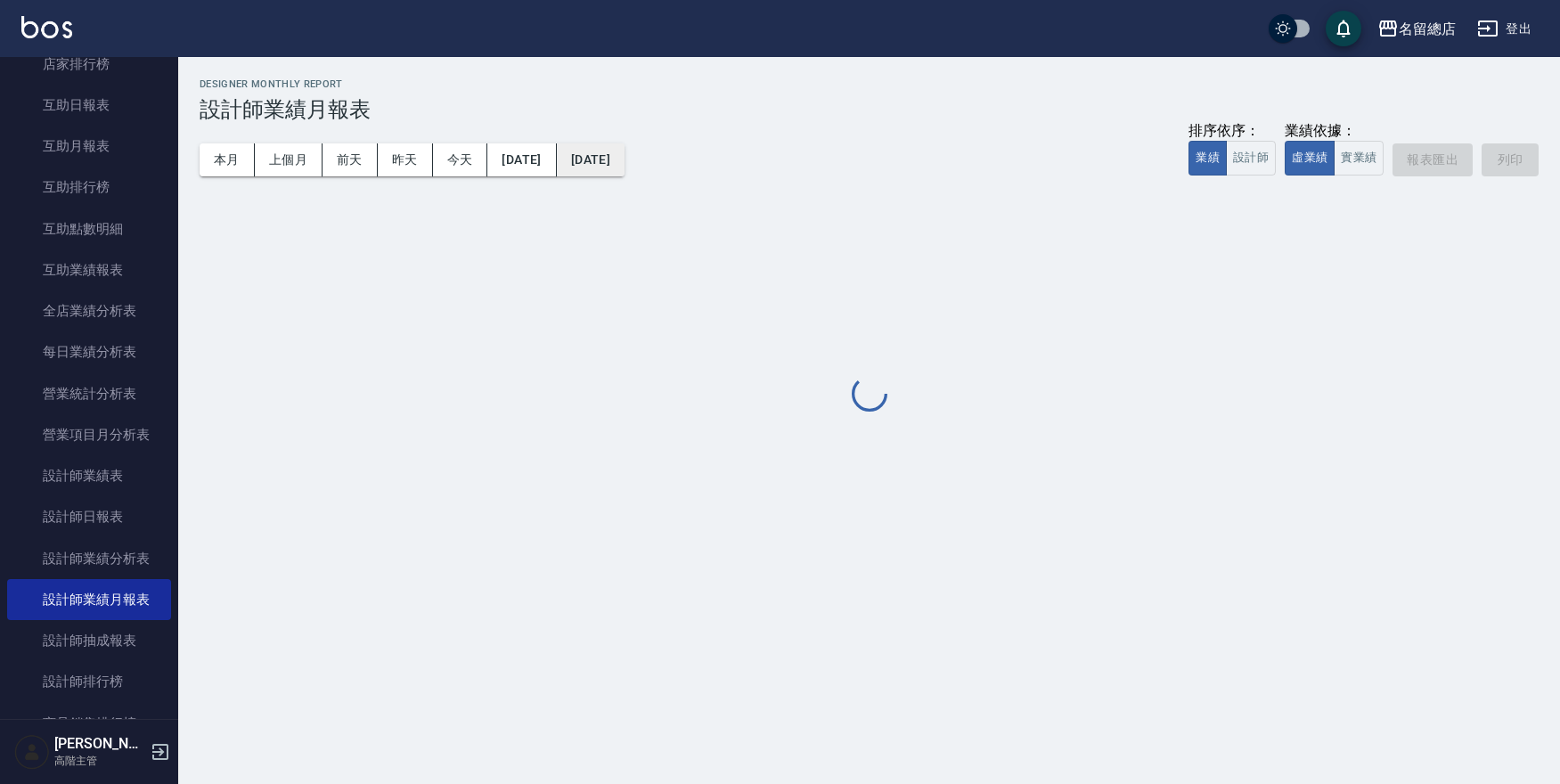
click at [624, 155] on button "[DATE]" at bounding box center [590, 159] width 68 height 33
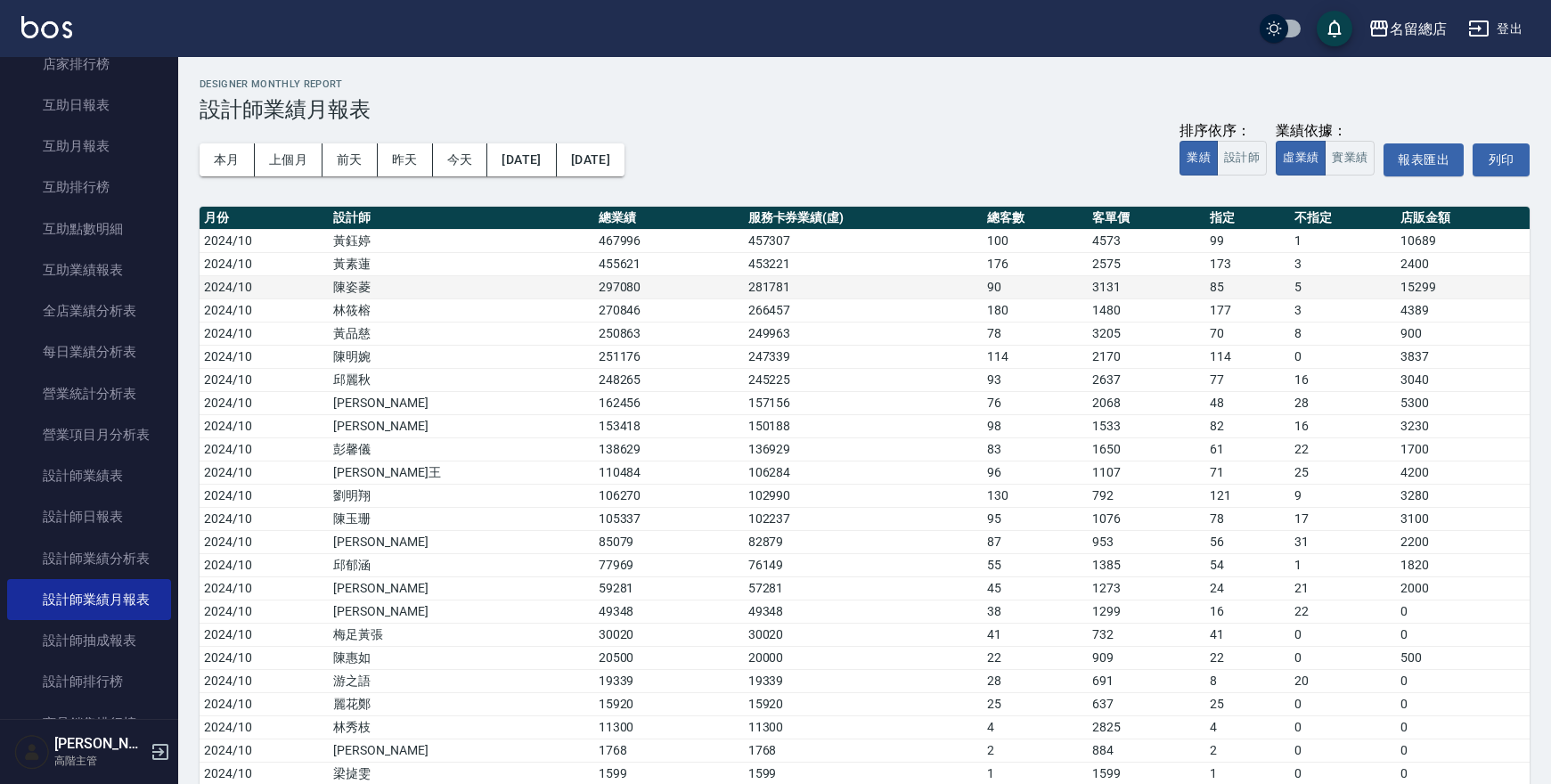
click at [849, 279] on td "281781" at bounding box center [864, 286] width 239 height 24
click at [624, 160] on button "[DATE]" at bounding box center [590, 159] width 68 height 33
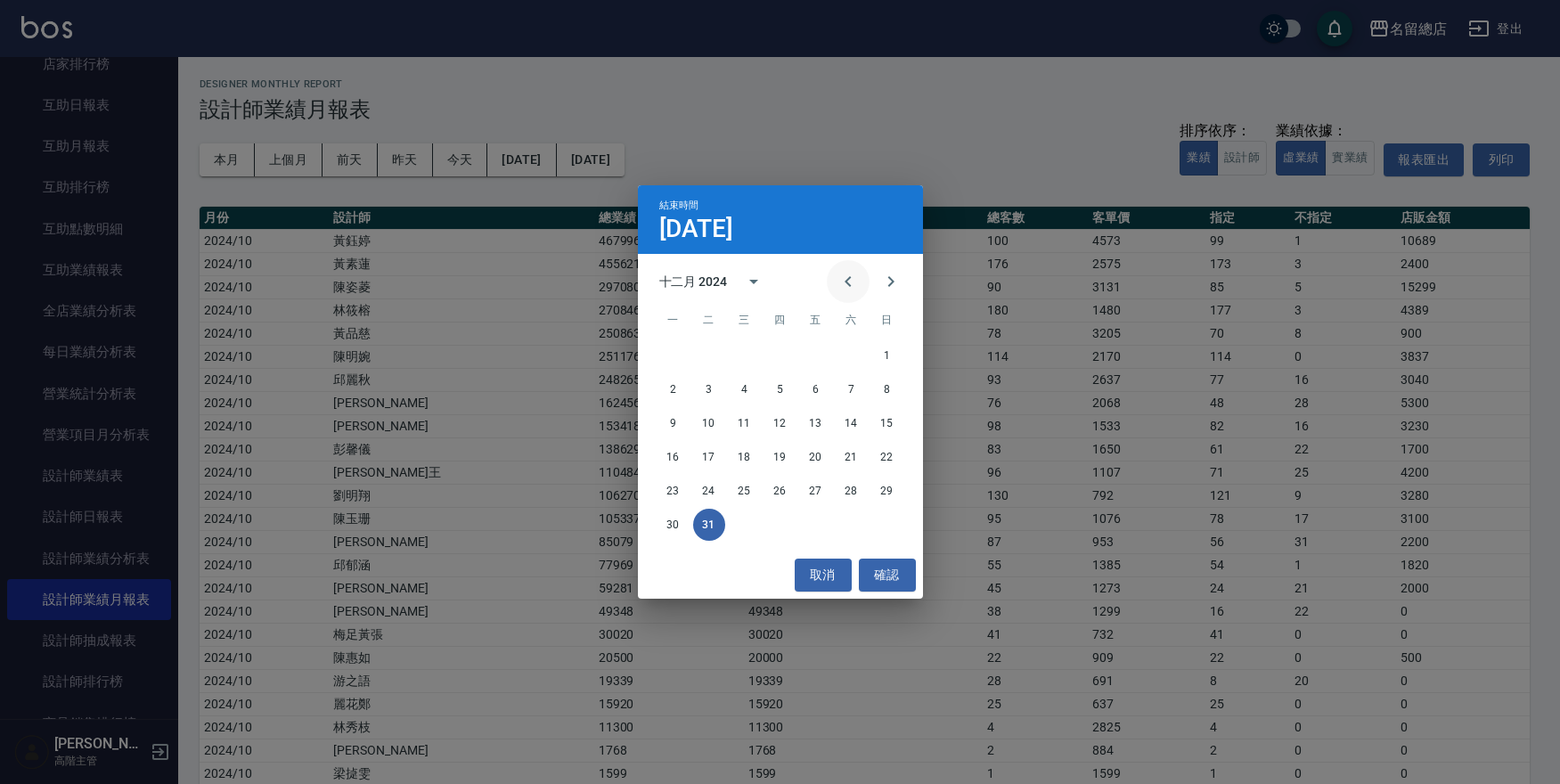
click at [841, 281] on icon "Previous month" at bounding box center [847, 281] width 22 height 22
click at [785, 494] on button "31" at bounding box center [780, 490] width 32 height 32
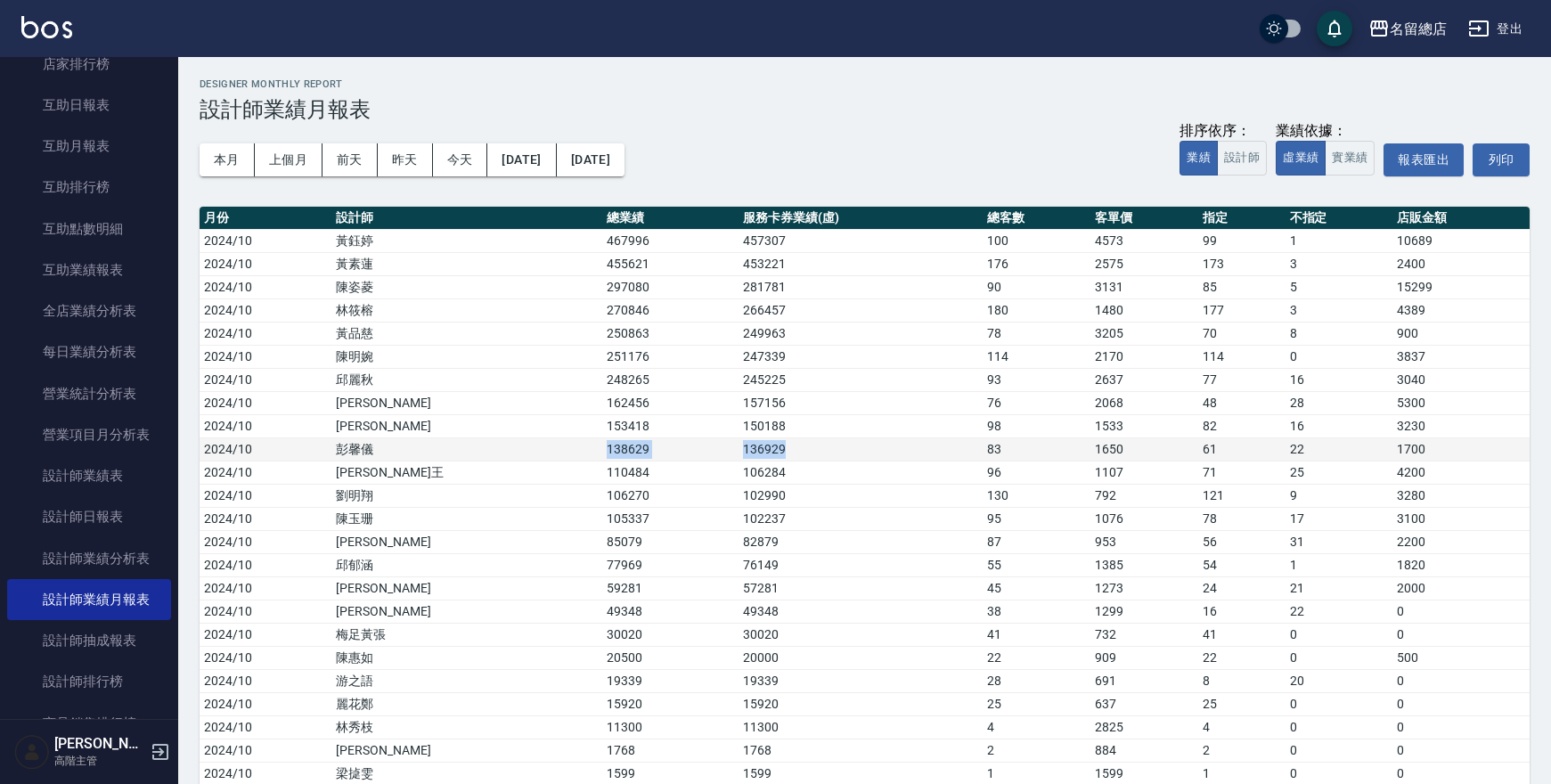
drag, startPoint x: 495, startPoint y: 449, endPoint x: 715, endPoint y: 454, distance: 220.1
click at [707, 455] on tr "2024/10 [PERSON_NAME]138629 136929 83 1650 61 22 1700" at bounding box center [864, 449] width 1330 height 24
click at [233, 160] on button "本月" at bounding box center [227, 159] width 56 height 33
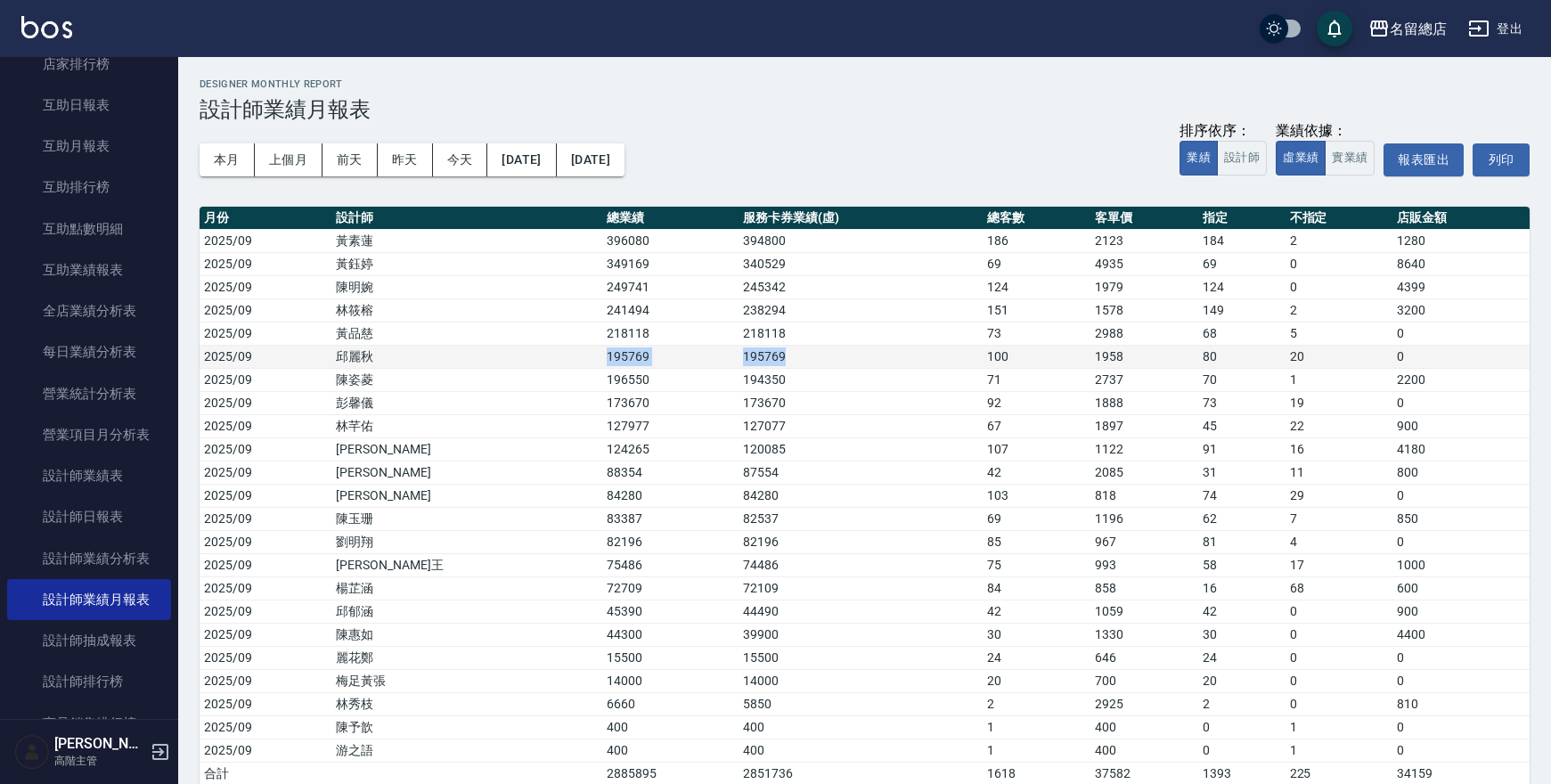
drag, startPoint x: 492, startPoint y: 355, endPoint x: 714, endPoint y: 357, distance: 222.0
click at [714, 356] on tr "2025/09 [PERSON_NAME]195769 195769 100 1958 80 20 0" at bounding box center [864, 356] width 1330 height 24
drag, startPoint x: 707, startPoint y: 355, endPoint x: 477, endPoint y: 358, distance: 230.0
click at [477, 358] on tr "2025/09 [PERSON_NAME]195769 195769 100 1958 80 20 0" at bounding box center [864, 356] width 1330 height 24
click at [276, 160] on button "上個月" at bounding box center [289, 159] width 68 height 33
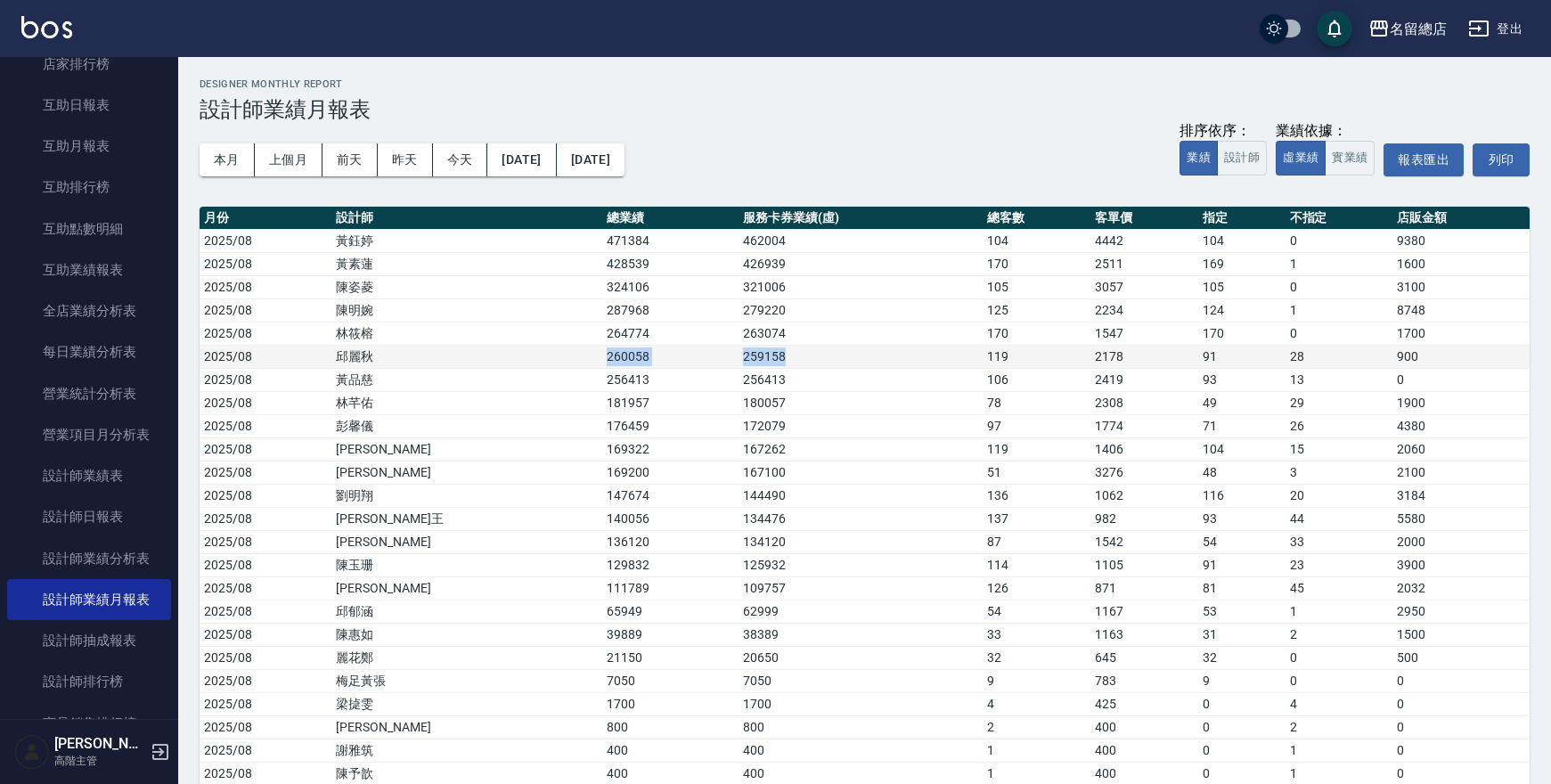
drag, startPoint x: 489, startPoint y: 360, endPoint x: 711, endPoint y: 360, distance: 222.0
click at [710, 360] on tr "2025/08 [PERSON_NAME]260058 259158 119 2178 91 28 900" at bounding box center [864, 356] width 1330 height 24
drag, startPoint x: 359, startPoint y: 333, endPoint x: 396, endPoint y: 333, distance: 37.0
click at [396, 333] on td "林筱榕" at bounding box center [467, 333] width 271 height 24
drag, startPoint x: 355, startPoint y: 380, endPoint x: 618, endPoint y: 377, distance: 263.0
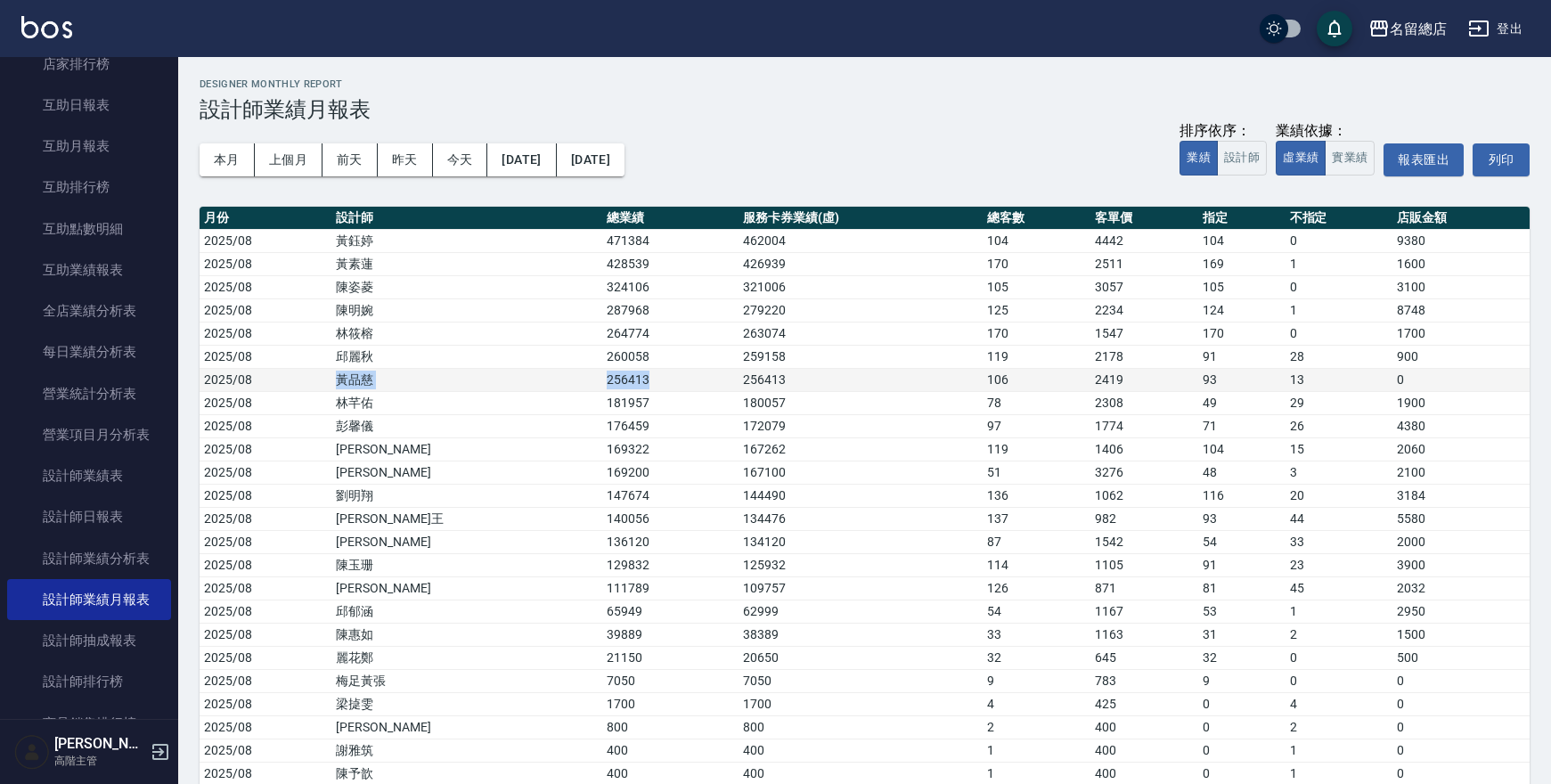
click at [618, 377] on tr "2025/08 [PERSON_NAME]256413 256413 106 2419 93 13 0" at bounding box center [864, 379] width 1330 height 24
click at [798, 102] on h3 "設計師業績月報表" at bounding box center [864, 109] width 1330 height 24
click at [232, 157] on button "本月" at bounding box center [227, 159] width 56 height 33
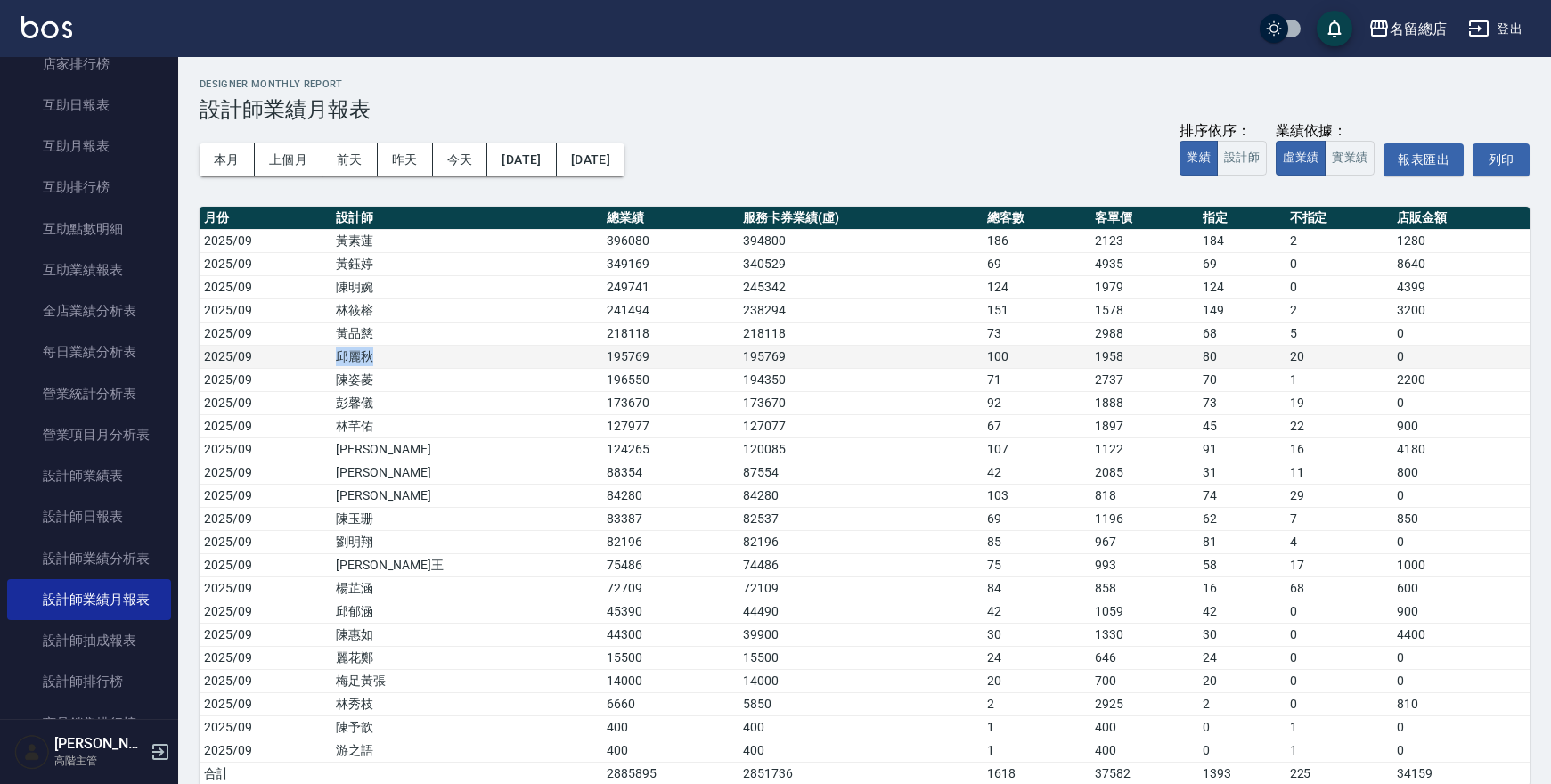
drag, startPoint x: 352, startPoint y: 355, endPoint x: 475, endPoint y: 357, distance: 123.0
click at [475, 357] on td "邱麗秋" at bounding box center [467, 356] width 271 height 24
drag, startPoint x: 495, startPoint y: 348, endPoint x: 603, endPoint y: 354, distance: 108.2
click at [603, 354] on tr "2025/09 [PERSON_NAME]195769 195769 100 1958 80 20 0" at bounding box center [864, 356] width 1330 height 24
click at [284, 164] on button "上個月" at bounding box center [289, 159] width 68 height 33
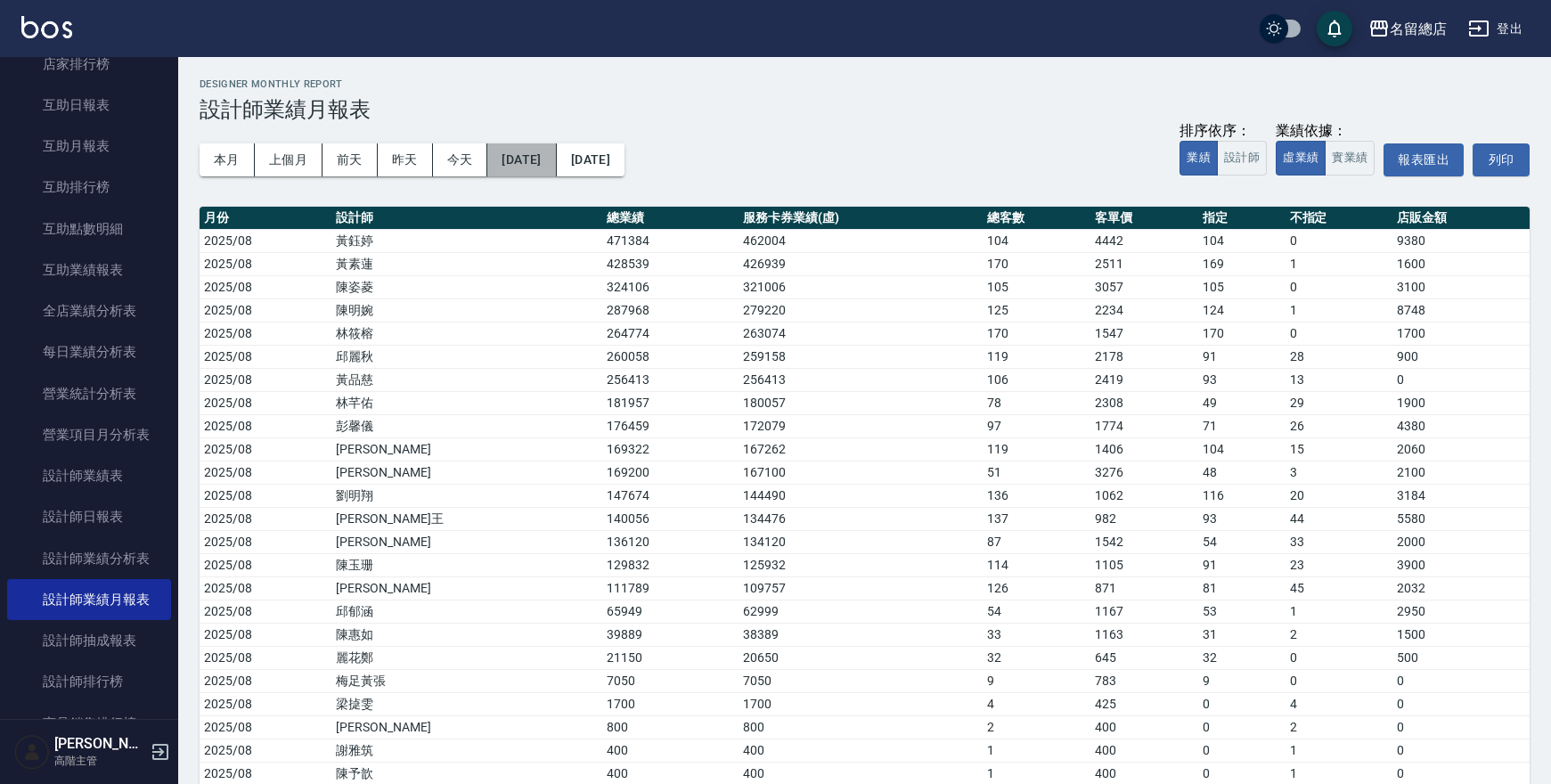
click at [553, 160] on button "[DATE]" at bounding box center [521, 159] width 69 height 33
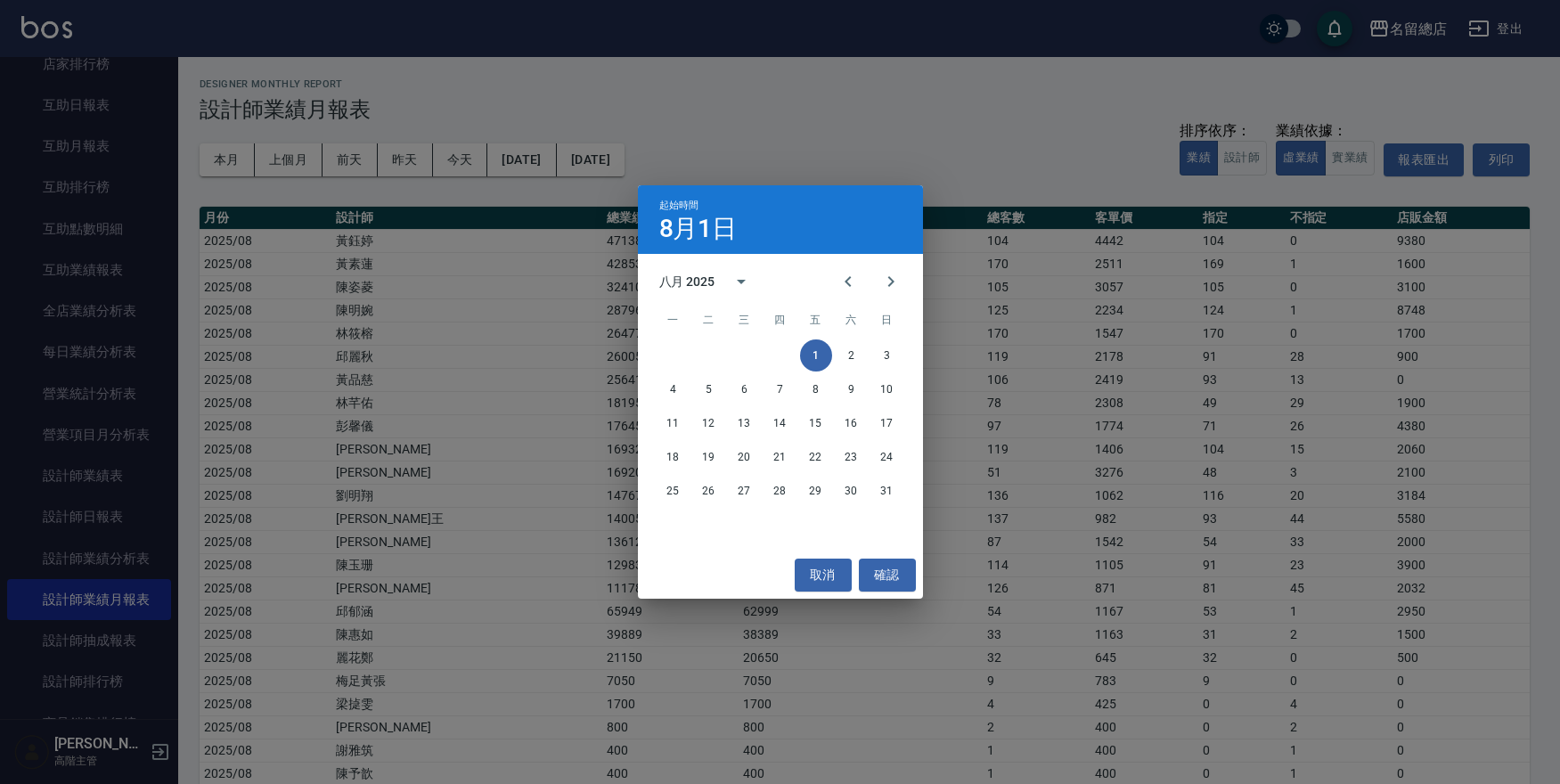
click at [741, 99] on div "起始時間 [DATE] 八月 2025 一 二 三 四 五 六 日 1 2 3 4 5 6 7 8 9 10 11 12 13 14 15 16 17 18 …" at bounding box center [780, 392] width 1560 height 784
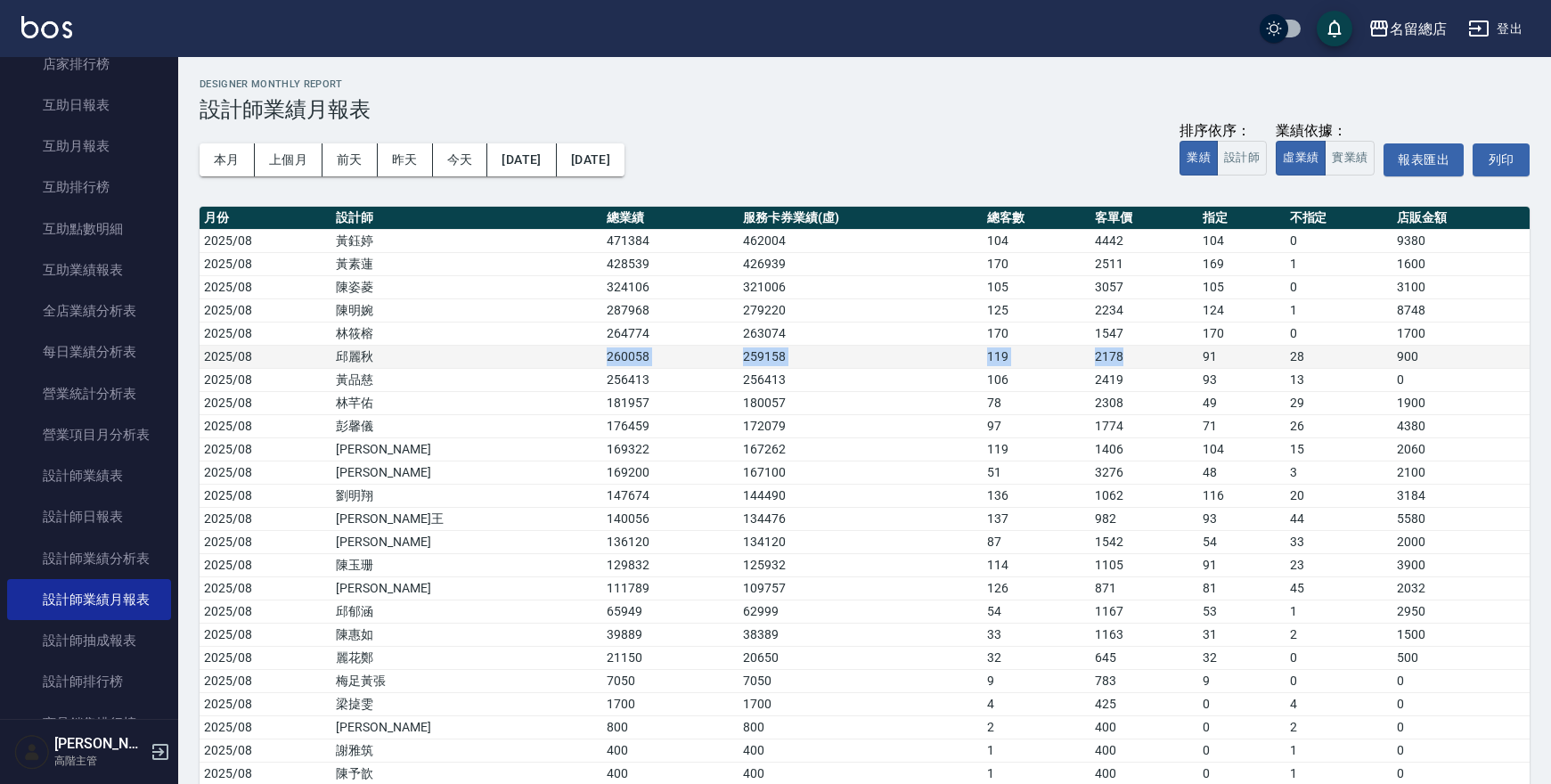
drag, startPoint x: 502, startPoint y: 357, endPoint x: 1089, endPoint y: 357, distance: 587.0
click at [1089, 357] on tr "2025/08 [PERSON_NAME]260058 259158 119 2178 91 28 900" at bounding box center [864, 356] width 1330 height 24
click at [1031, 360] on td "119" at bounding box center [1036, 356] width 107 height 24
drag, startPoint x: 1032, startPoint y: 356, endPoint x: 1088, endPoint y: 360, distance: 56.1
click at [1088, 360] on tr "2025/08 [PERSON_NAME]260058 259158 119 2178 91 28 900" at bounding box center [864, 356] width 1330 height 24
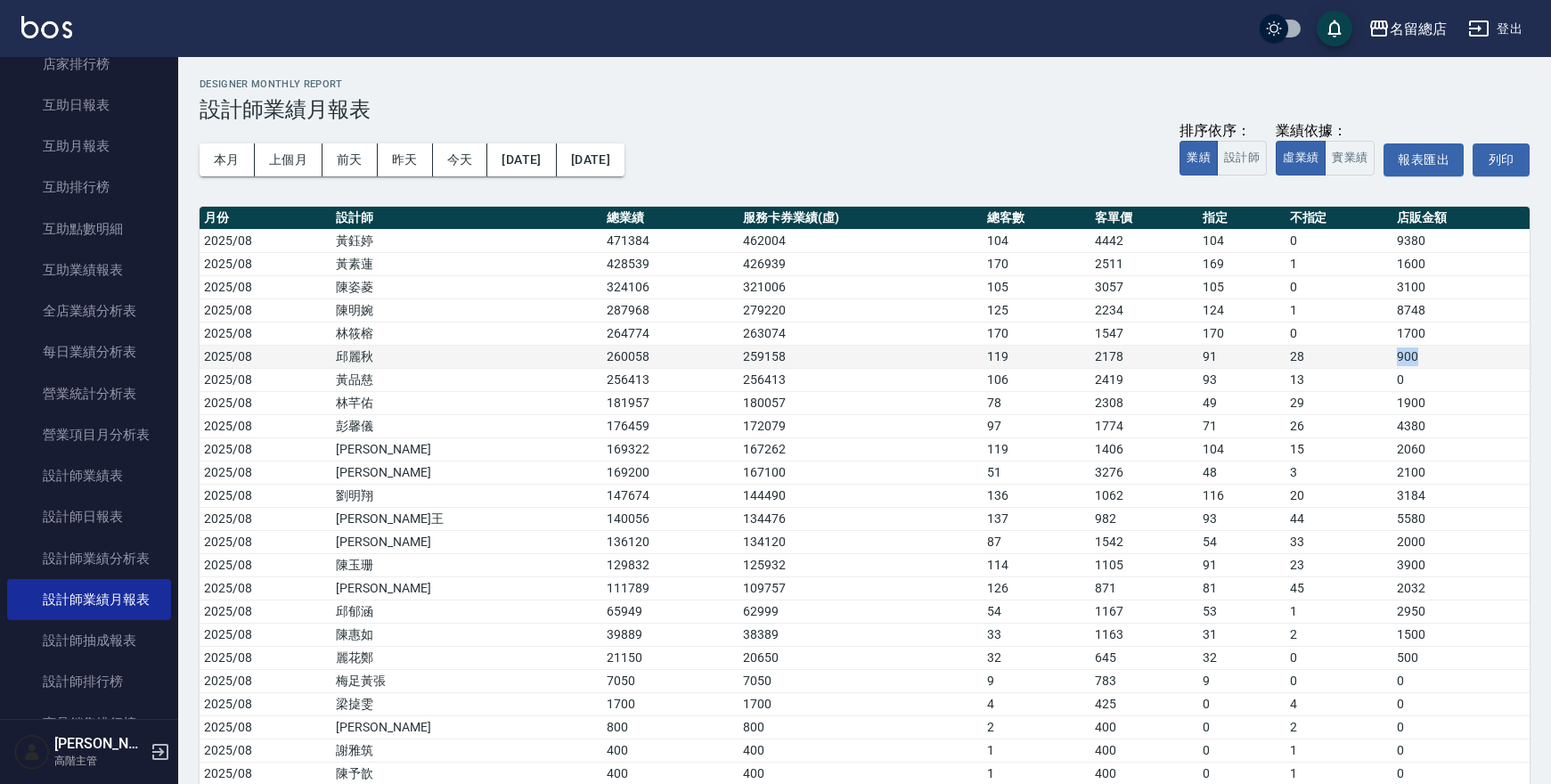
drag, startPoint x: 1365, startPoint y: 358, endPoint x: 1424, endPoint y: 357, distance: 59.0
click at [1424, 357] on tr "2025/08 [PERSON_NAME]260058 259158 119 2178 91 28 900" at bounding box center [864, 356] width 1330 height 24
click at [1438, 359] on td "900" at bounding box center [1462, 356] width 137 height 24
click at [218, 157] on button "本月" at bounding box center [227, 159] width 56 height 33
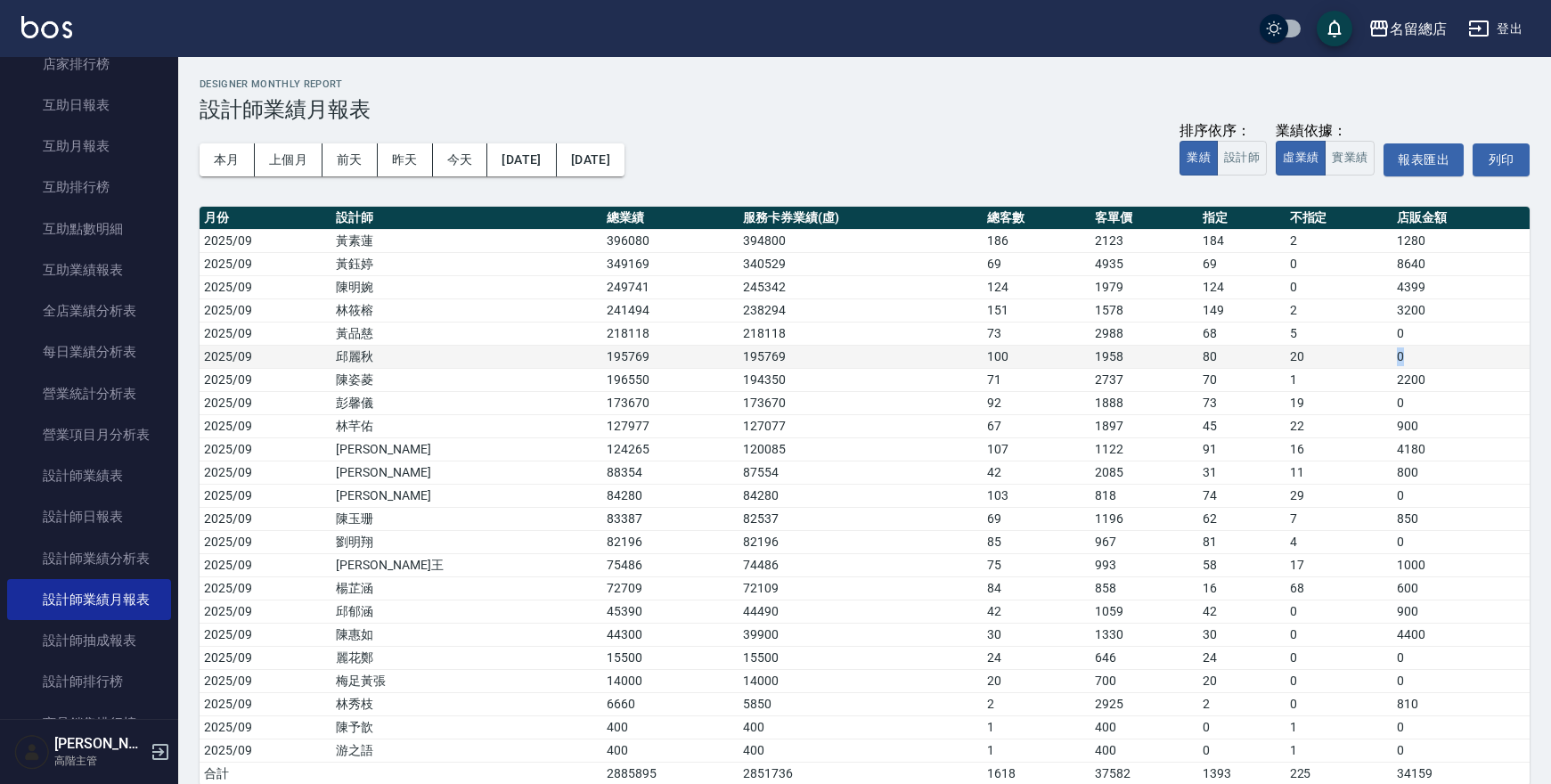
drag, startPoint x: 1426, startPoint y: 355, endPoint x: 1367, endPoint y: 362, distance: 59.4
click at [1367, 362] on tr "2025/09 [PERSON_NAME]195769 195769 100 1958 80 20 0" at bounding box center [864, 356] width 1330 height 24
click at [1409, 355] on td "0" at bounding box center [1462, 356] width 137 height 24
click at [286, 160] on button "上個月" at bounding box center [289, 159] width 68 height 33
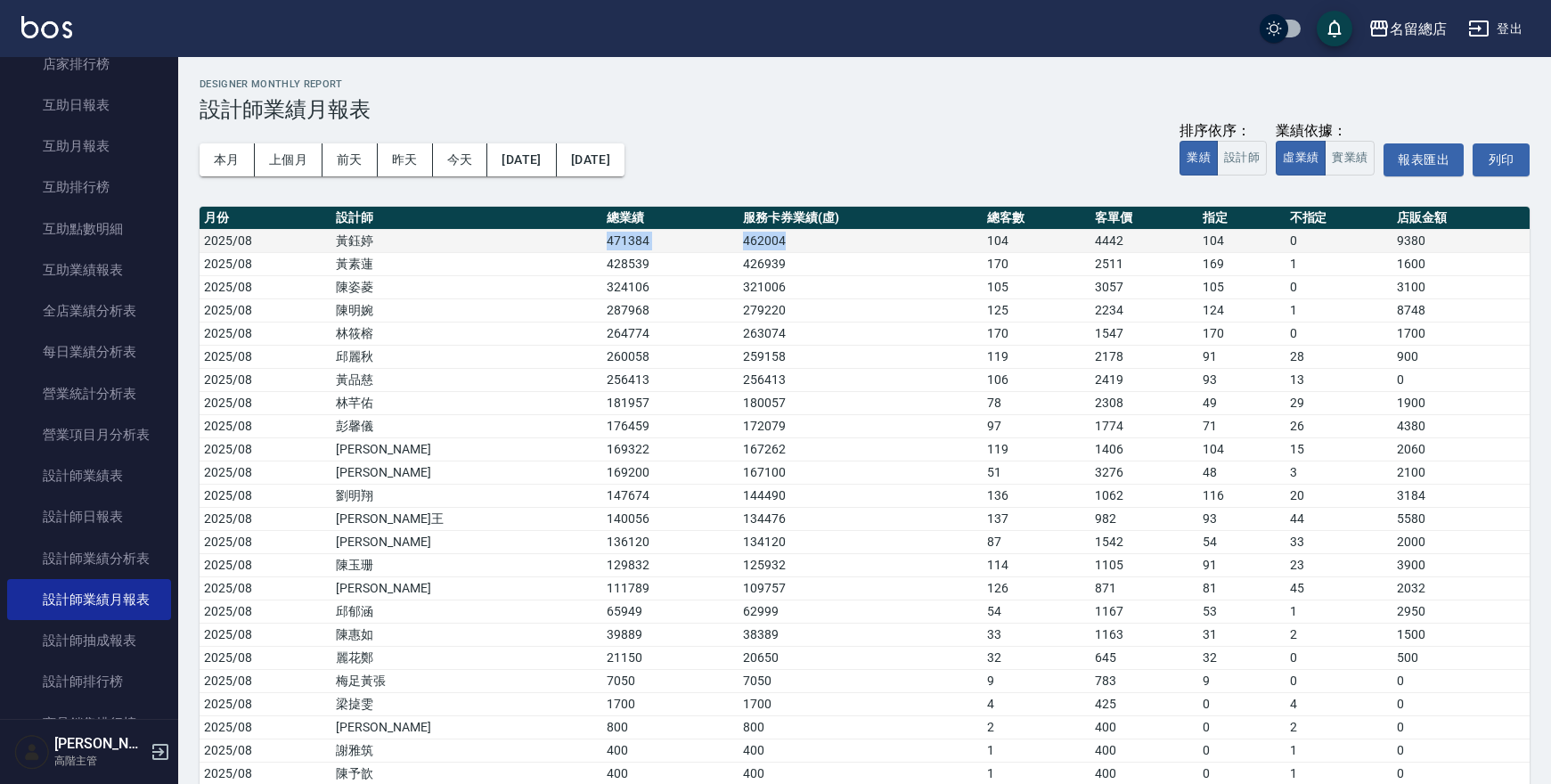
drag, startPoint x: 502, startPoint y: 243, endPoint x: 701, endPoint y: 245, distance: 199.0
click at [701, 245] on tr "2025/08 [PERSON_NAME]471384 462004 104 4442 104 0 9380" at bounding box center [864, 240] width 1330 height 24
click at [603, 235] on td "471384" at bounding box center [670, 240] width 137 height 24
drag, startPoint x: 498, startPoint y: 242, endPoint x: 596, endPoint y: 239, distance: 98.0
click at [603, 240] on td "471384" at bounding box center [670, 240] width 137 height 24
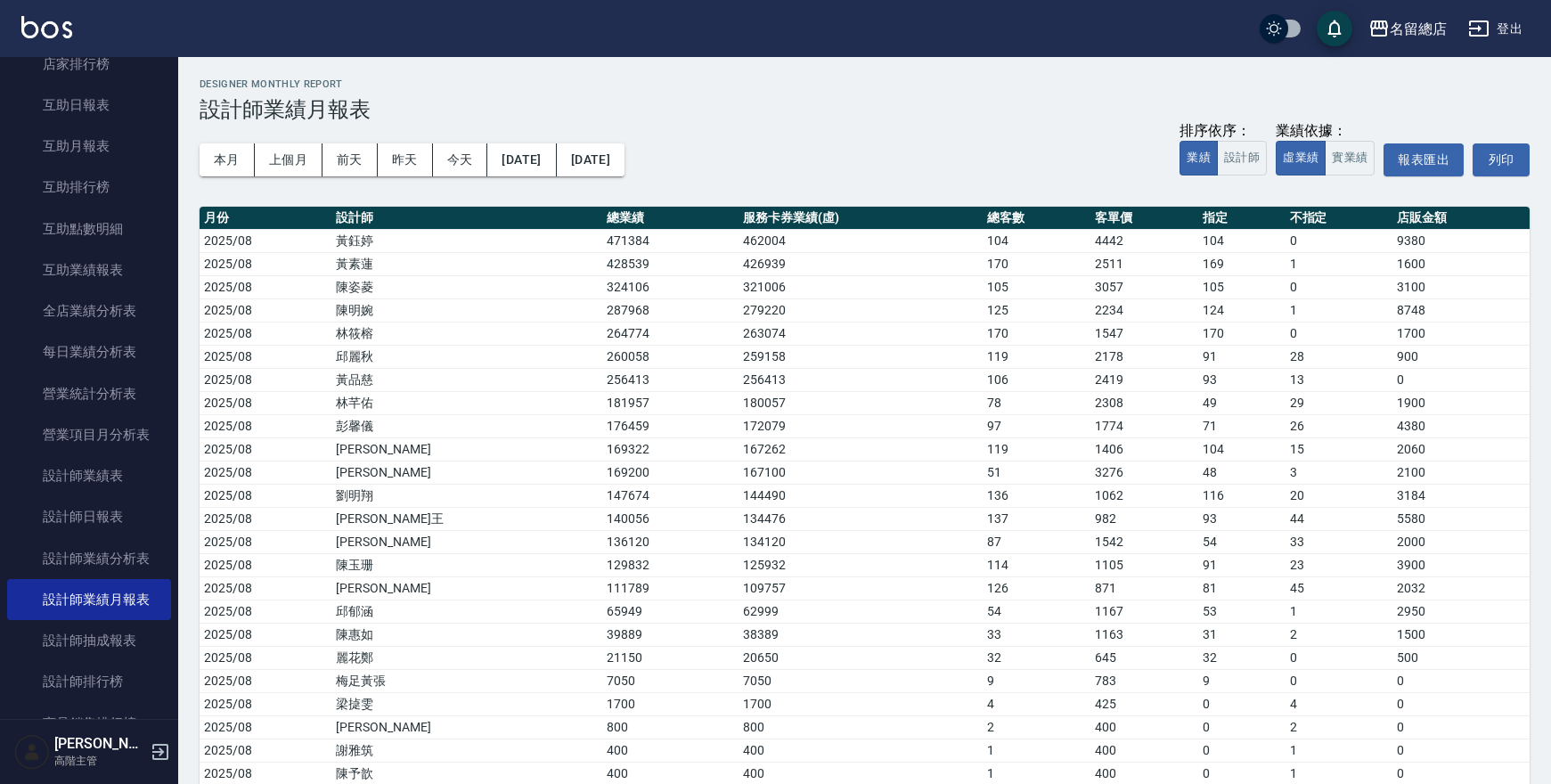
click at [822, 122] on div "本月 上個月 [DATE] [DATE] [DATE] [DATE] [DATE] 排序依序： 業績 設計師 業績依據： 虛業績 實業績 報表匯出 列印" at bounding box center [864, 160] width 1330 height 75
click at [551, 166] on button "[DATE]" at bounding box center [521, 159] width 69 height 33
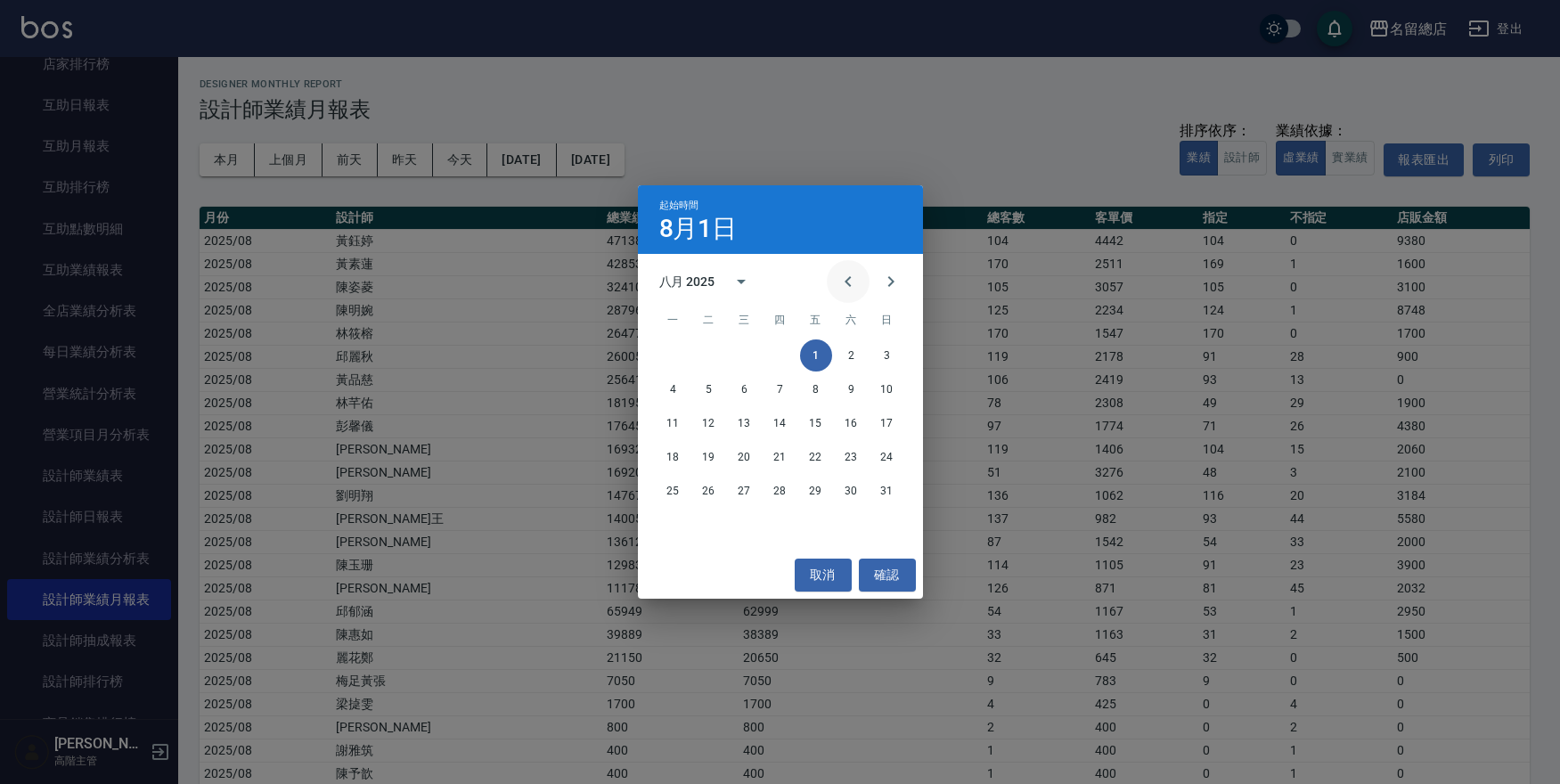
click at [850, 283] on icon "Previous month" at bounding box center [847, 281] width 22 height 22
click at [851, 283] on icon "Previous month" at bounding box center [847, 281] width 22 height 22
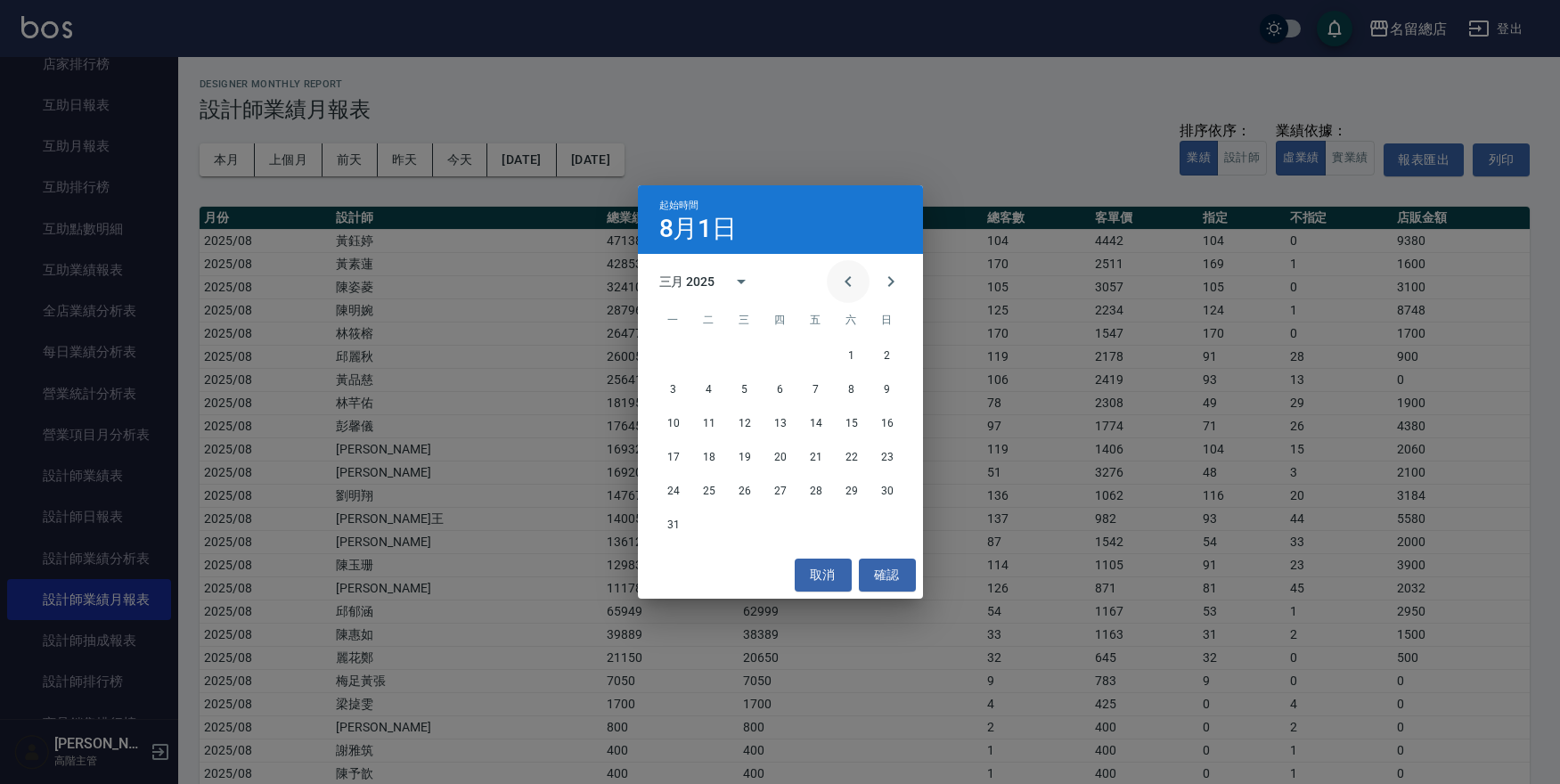
click at [850, 283] on icon "Previous month" at bounding box center [847, 281] width 22 height 22
click at [818, 357] on button "1" at bounding box center [816, 355] width 32 height 32
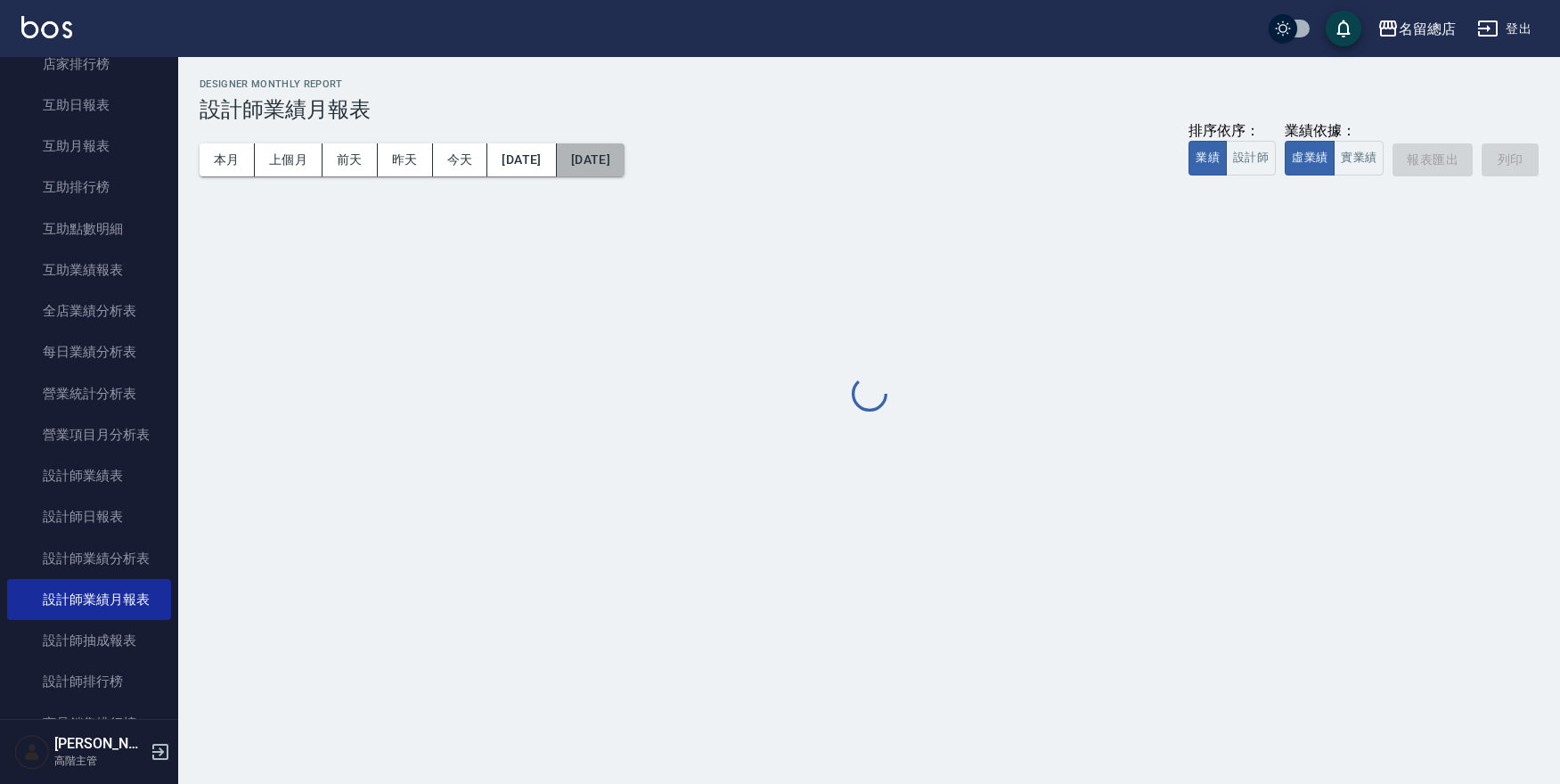
click at [624, 167] on button "[DATE]" at bounding box center [590, 159] width 68 height 33
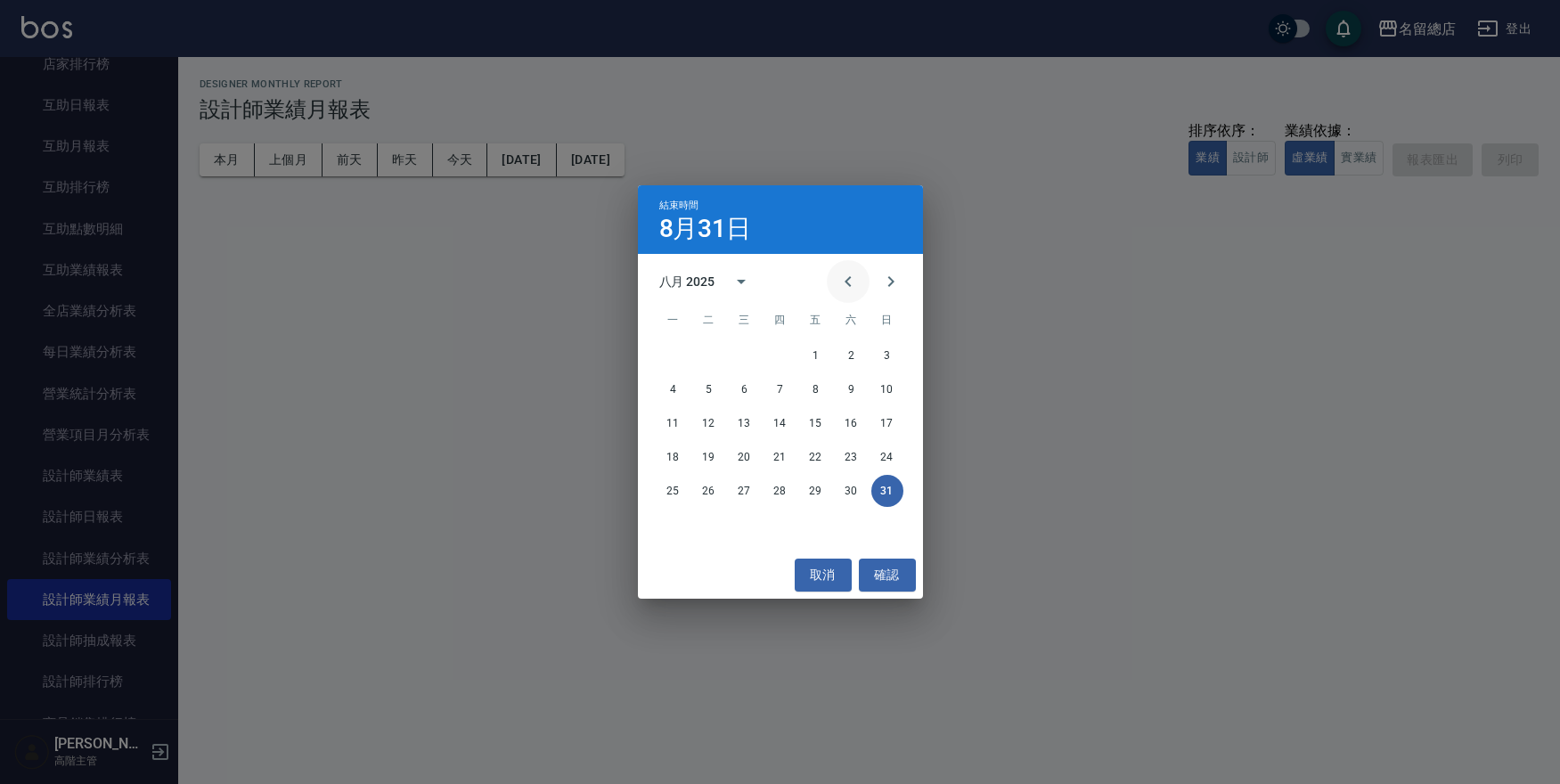
click at [847, 279] on icon "Previous month" at bounding box center [847, 281] width 22 height 22
click at [847, 279] on icon "Previous month" at bounding box center [847, 280] width 7 height 10
click at [847, 280] on icon "Previous month" at bounding box center [847, 280] width 7 height 10
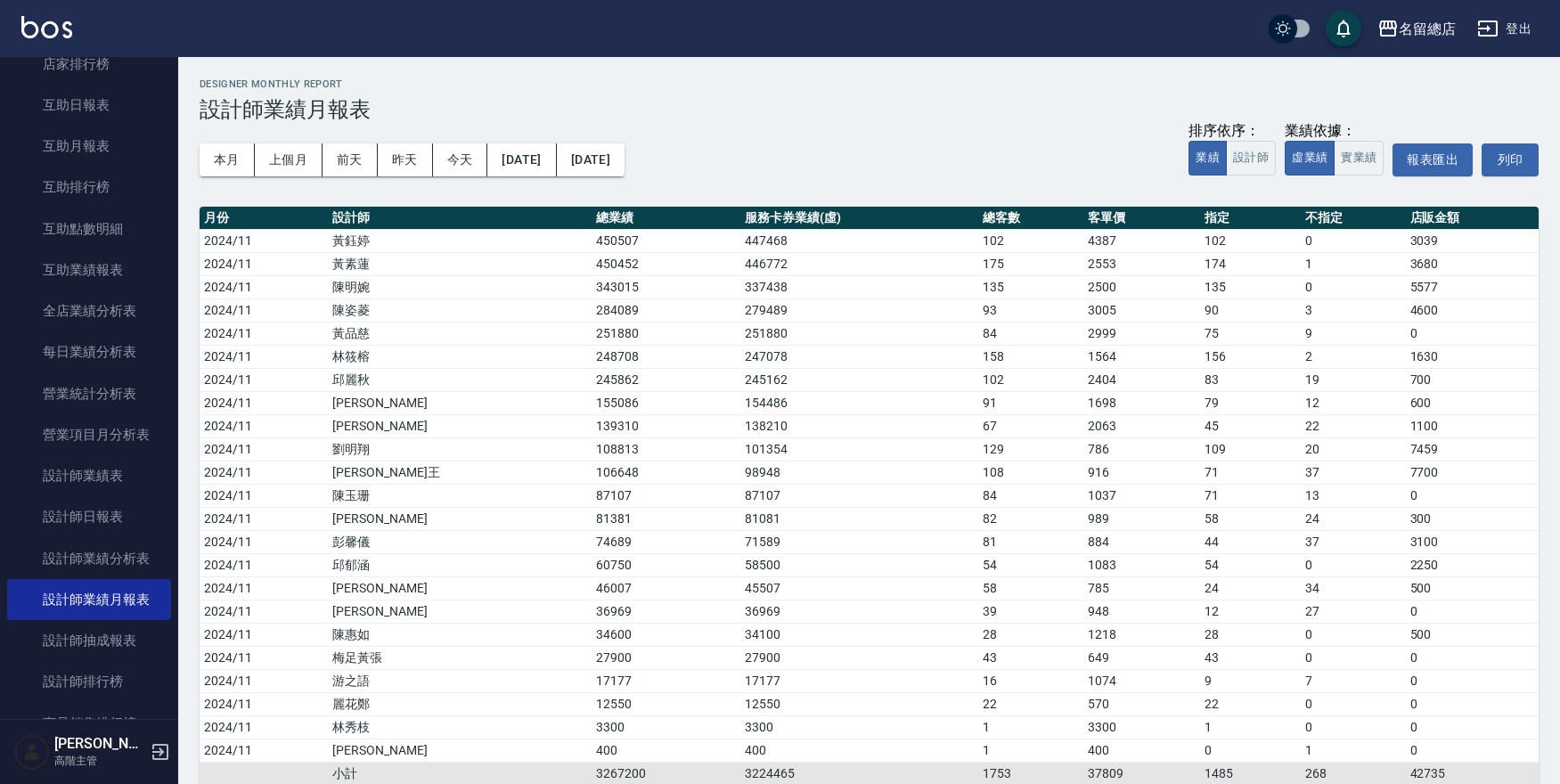
click at [848, 280] on td "337438" at bounding box center [859, 286] width 238 height 24
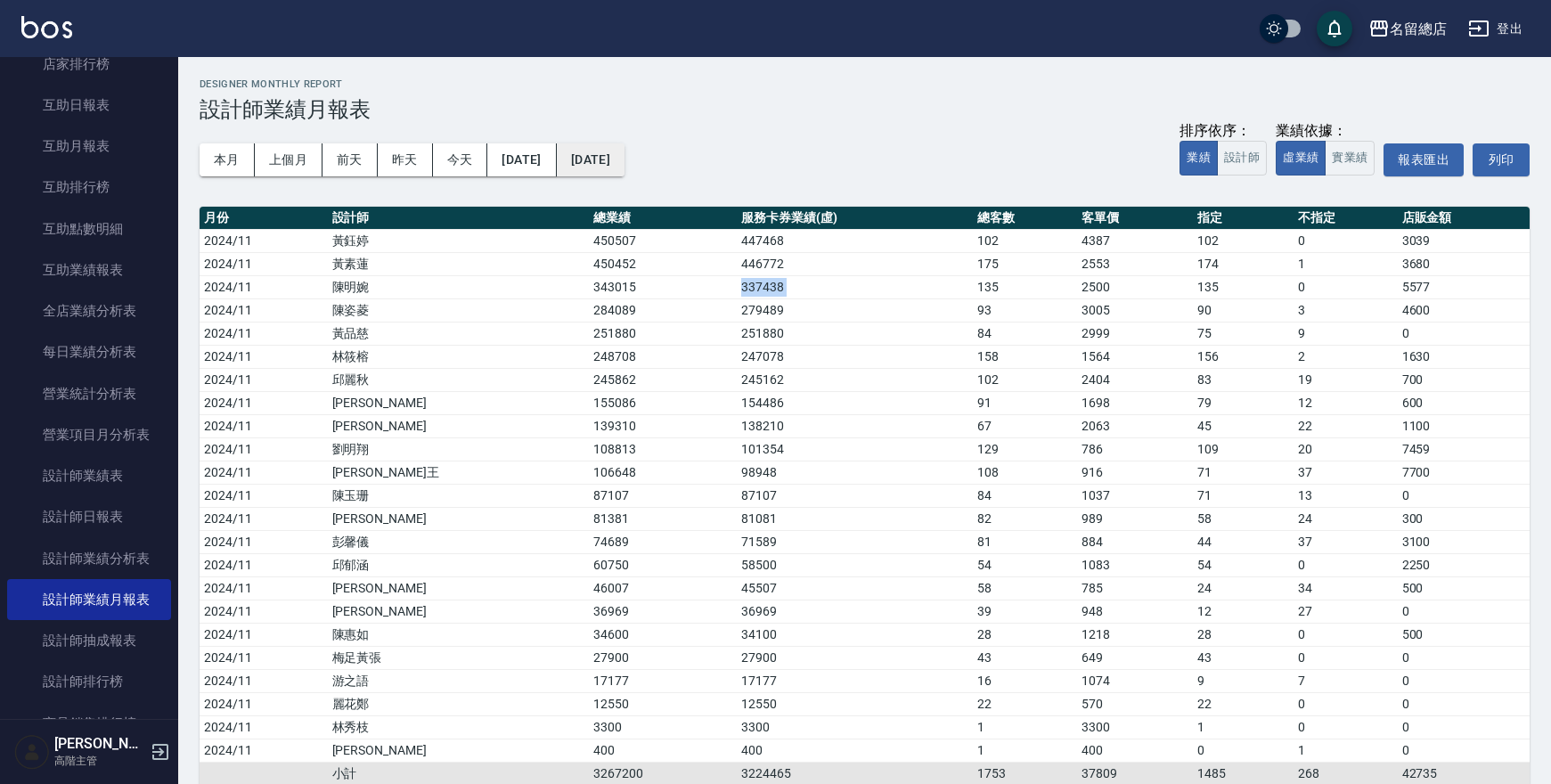
click at [624, 158] on button "[DATE]" at bounding box center [590, 159] width 68 height 33
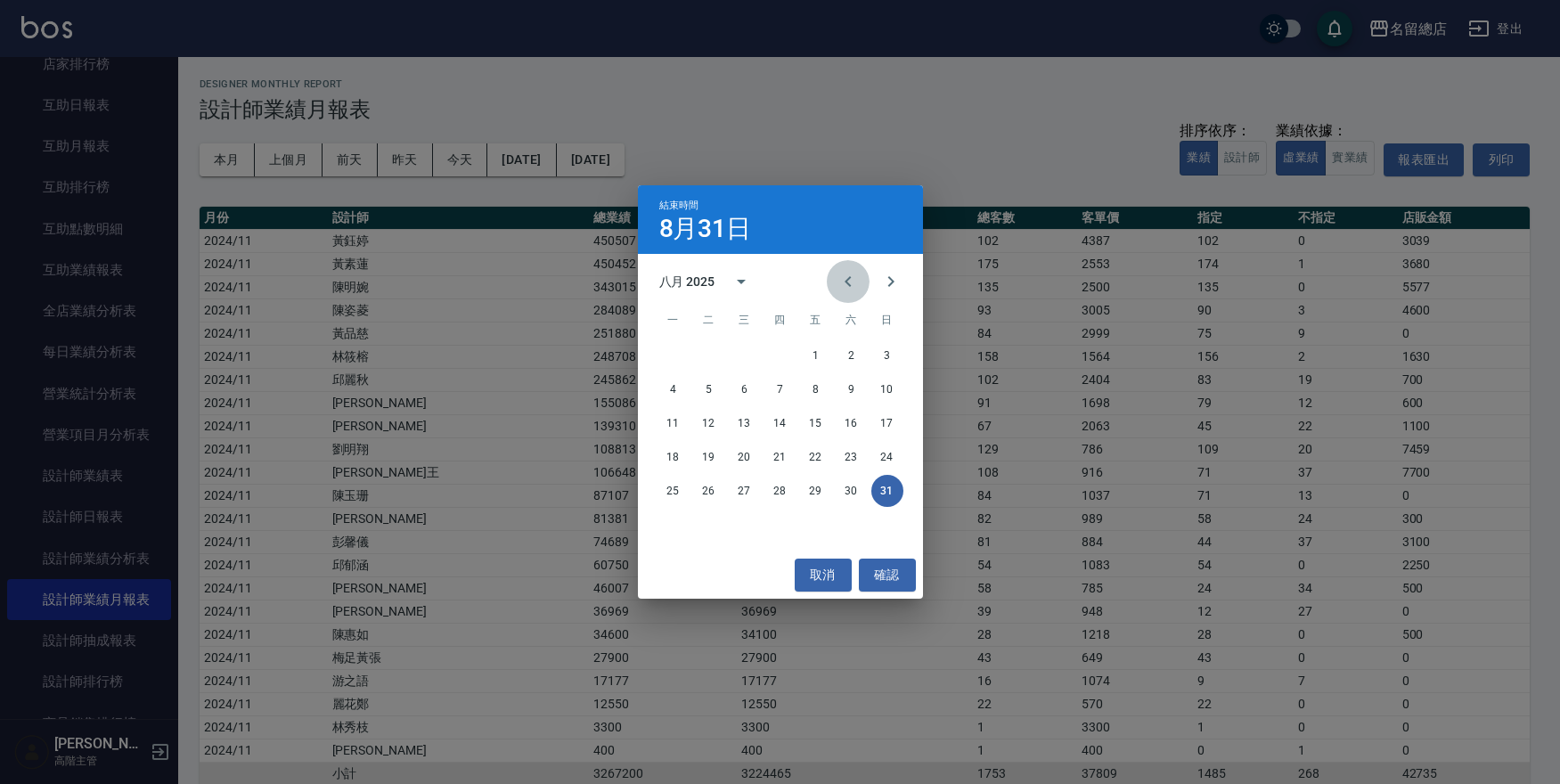
click at [842, 280] on icon "Previous month" at bounding box center [847, 281] width 22 height 22
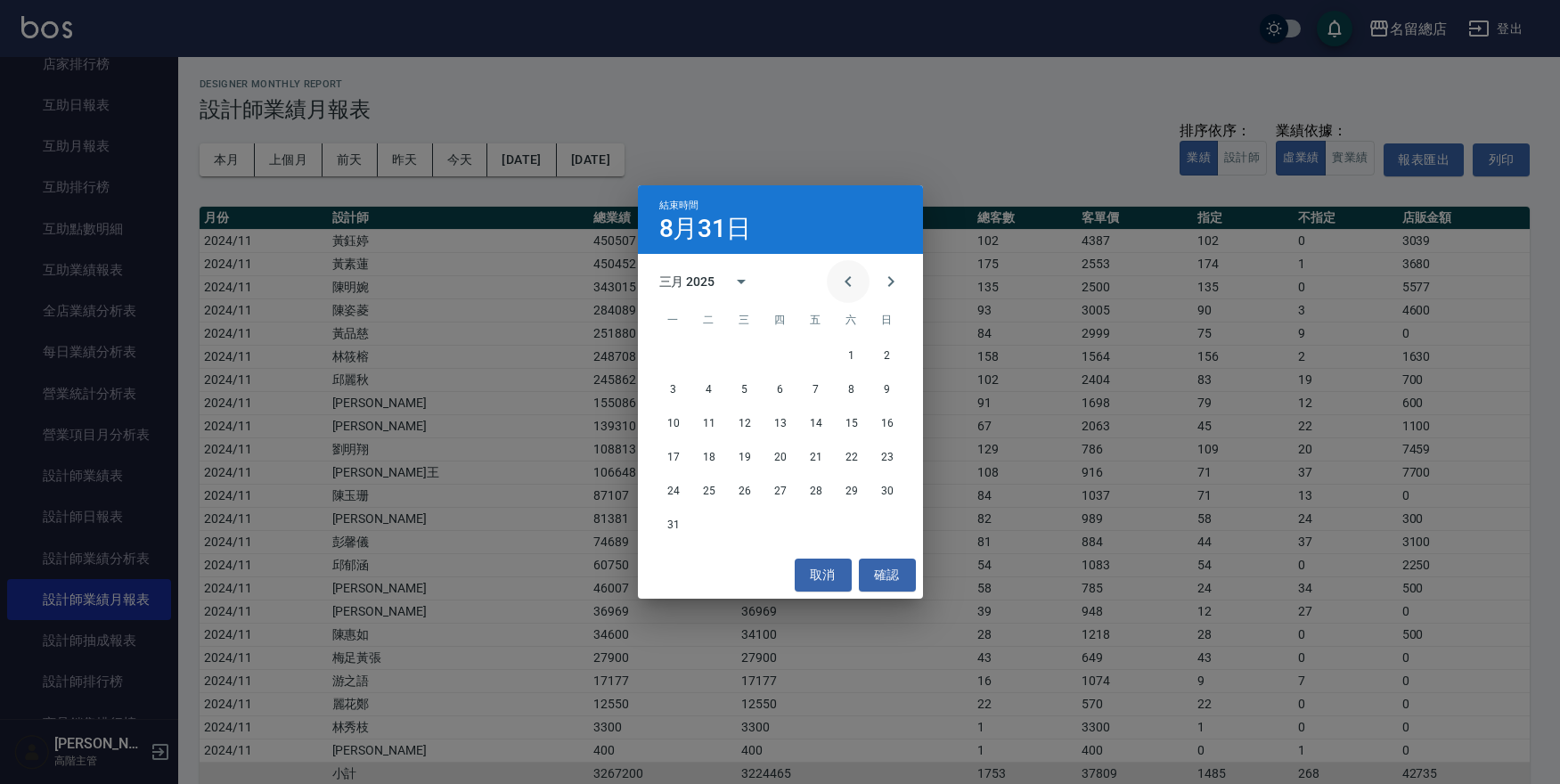
click at [842, 281] on icon "Previous month" at bounding box center [847, 281] width 22 height 22
click at [856, 495] on button "30" at bounding box center [851, 490] width 32 height 32
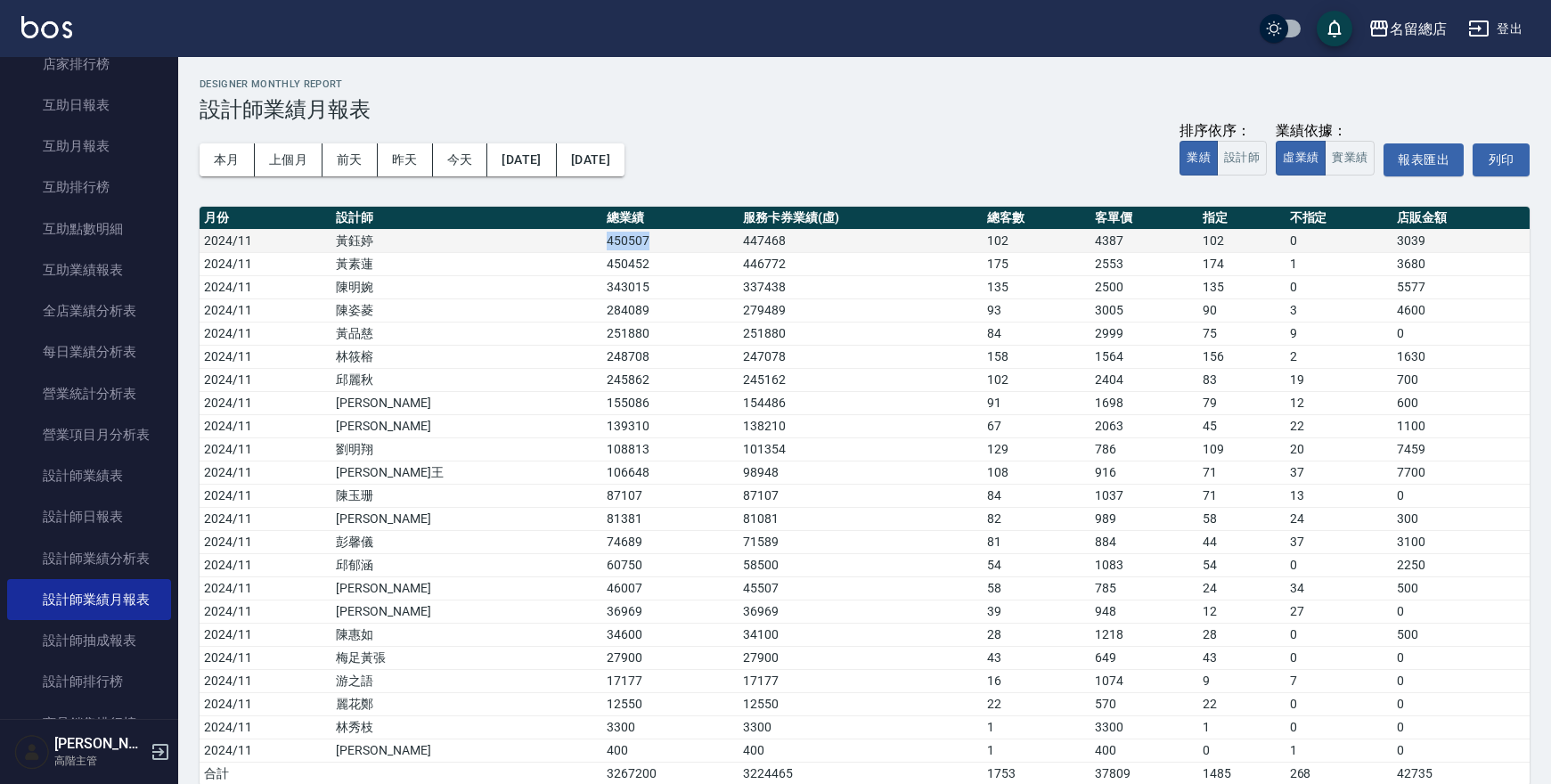
drag, startPoint x: 503, startPoint y: 240, endPoint x: 575, endPoint y: 244, distance: 72.1
click at [603, 244] on td "450507" at bounding box center [670, 240] width 137 height 24
click at [947, 126] on div "本月 上個月 [DATE] [DATE] [DATE] [DATE] [DATE] 排序依序： 業績 設計師 業績依據： 虛業績 實業績 報表匯出 列印" at bounding box center [864, 160] width 1330 height 75
